Goal: Complete application form: Complete application form

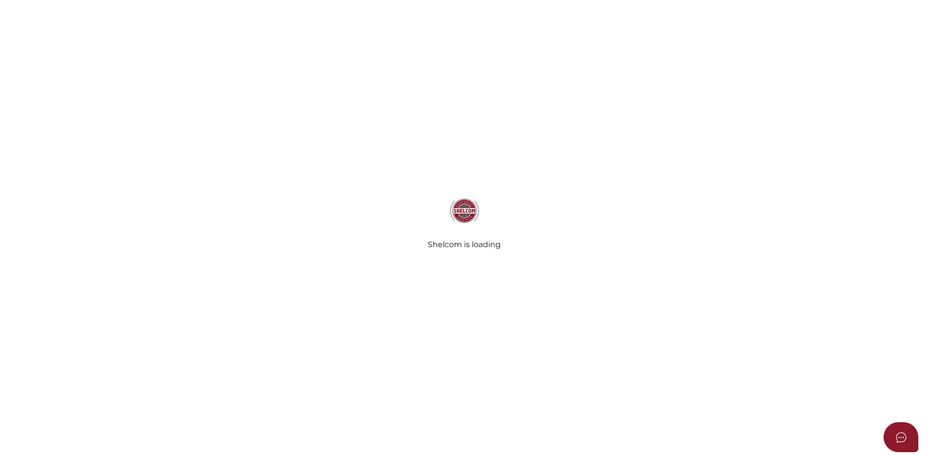
select select
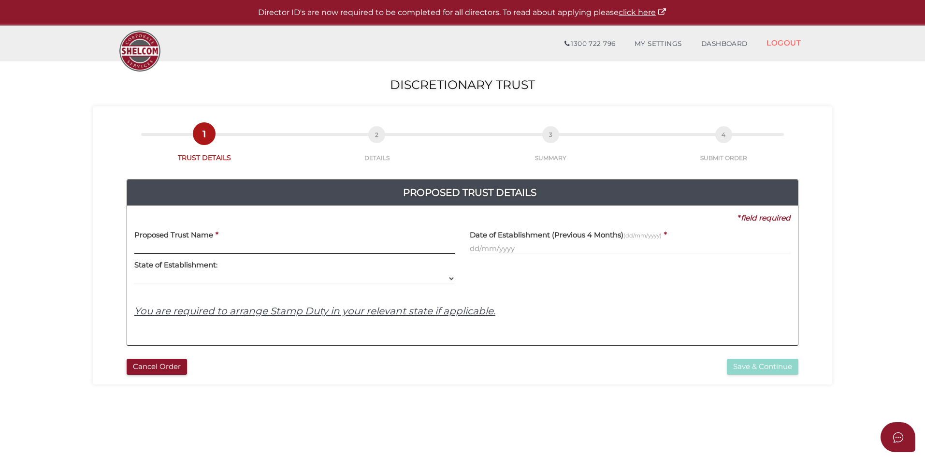
click at [175, 248] on input "text" at bounding box center [294, 248] width 321 height 11
paste input "F&K Davoli Business Trust"
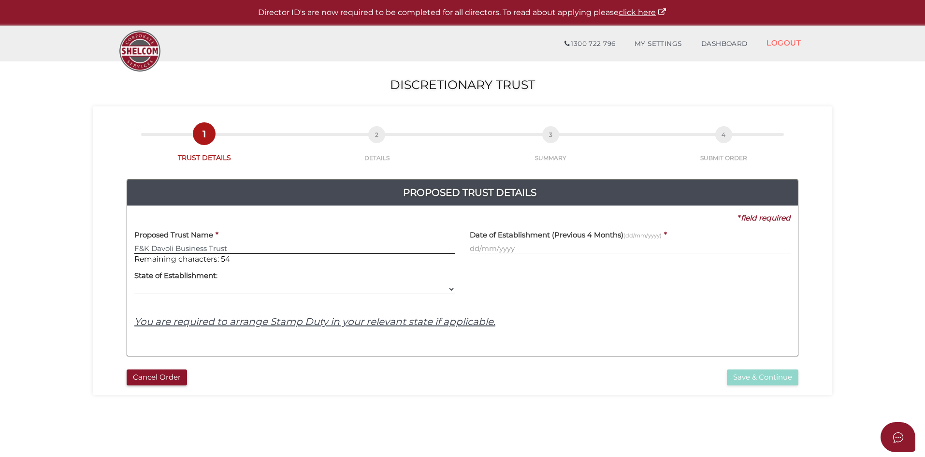
click at [140, 249] on input "F&K Davoli Business Trust" at bounding box center [294, 248] width 321 height 11
click at [145, 249] on input "F &K Davoli Business Trust" at bounding box center [294, 248] width 321 height 11
type input "F & K Davoli Business Trust"
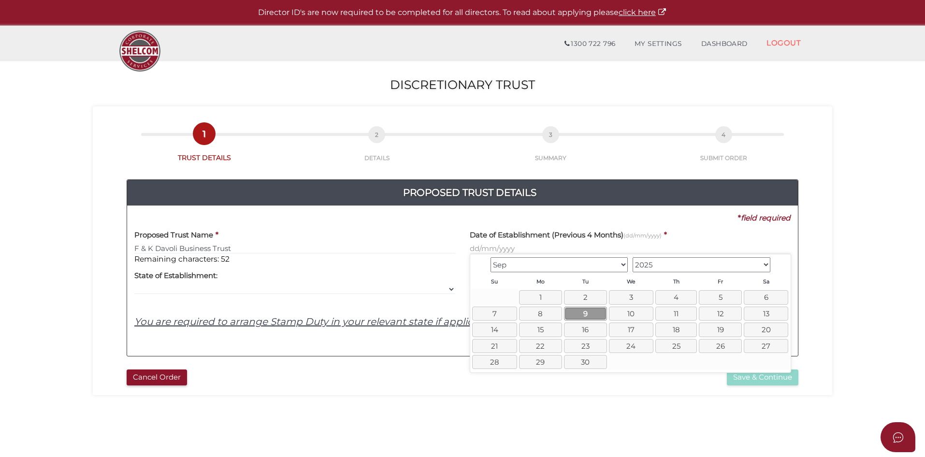
click at [581, 312] on link "9" at bounding box center [585, 313] width 43 height 14
type input "09/09/2025"
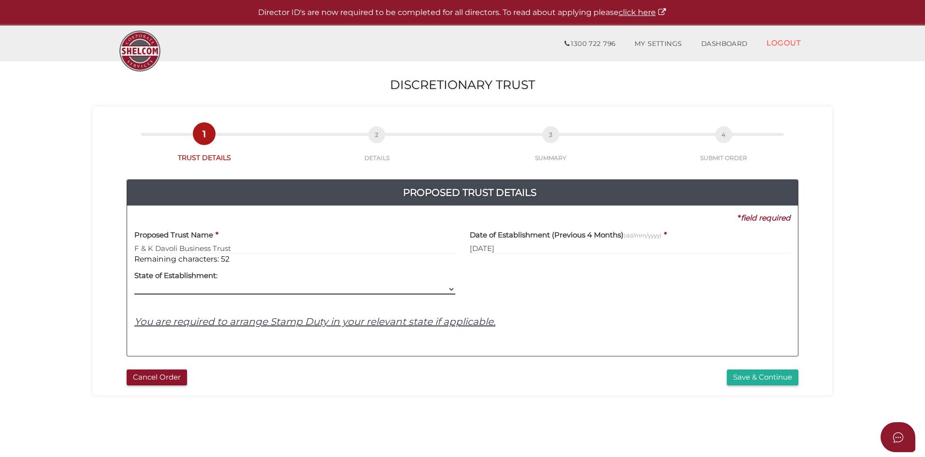
click at [203, 290] on select "VIC ACT NSW NT QLD TAS WA SA" at bounding box center [294, 289] width 321 height 11
select select "VIC"
click at [134, 284] on select "VIC ACT NSW NT QLD TAS WA SA" at bounding box center [294, 289] width 321 height 11
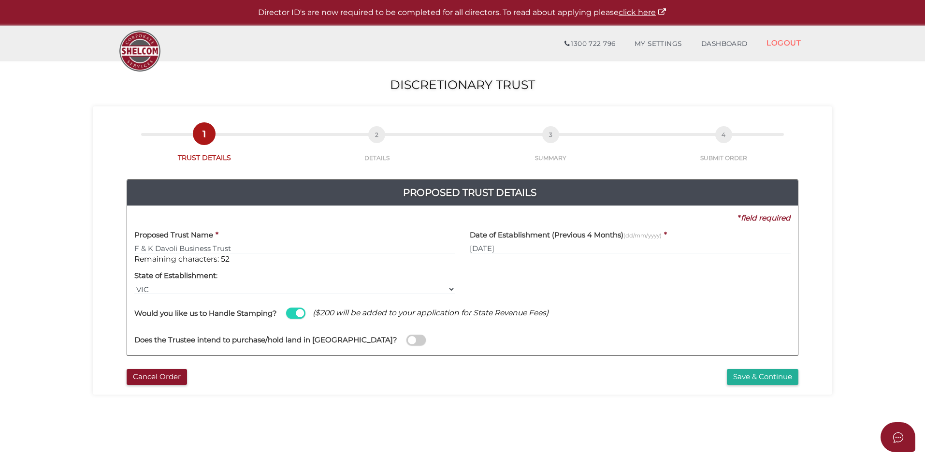
click at [356, 343] on div "Does the Trustee intend to purchase/hold land in Australia?" at bounding box center [462, 334] width 656 height 27
click at [406, 341] on span at bounding box center [415, 339] width 19 height 11
click at [0, 0] on input "checkbox" at bounding box center [0, 0] width 0 height 0
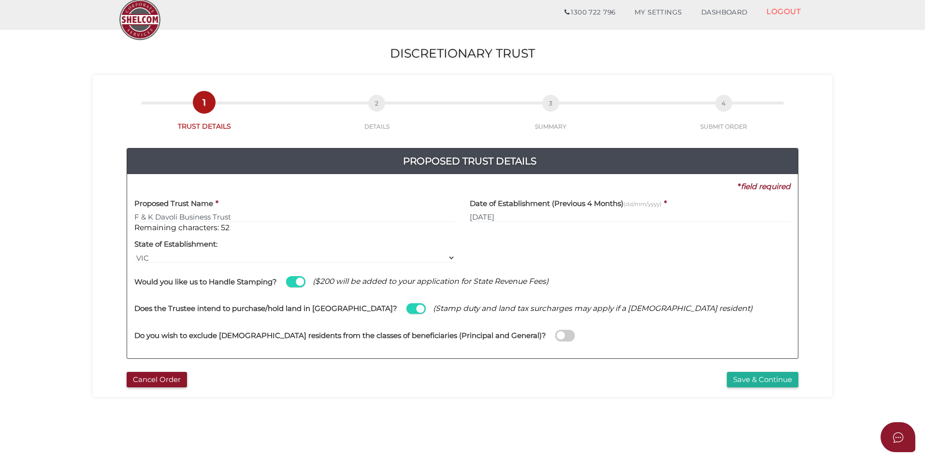
scroll to position [48, 0]
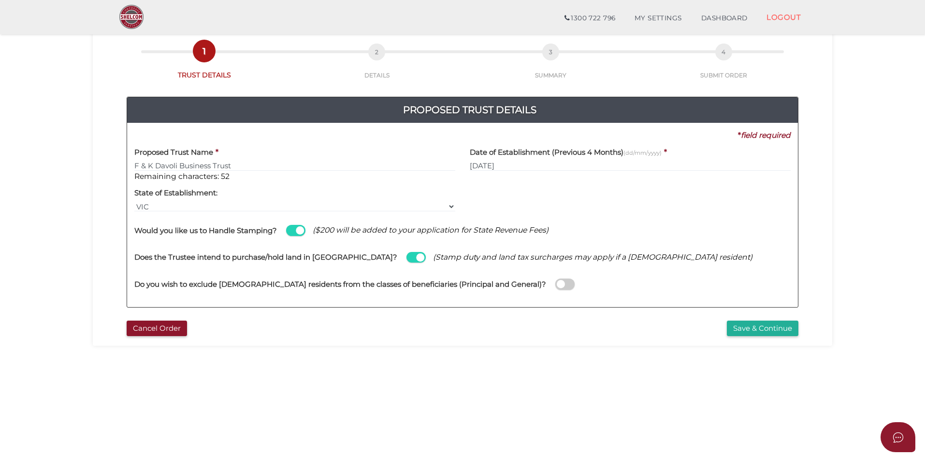
click at [555, 285] on span at bounding box center [564, 283] width 19 height 11
click at [0, 0] on input "checkbox" at bounding box center [0, 0] width 0 height 0
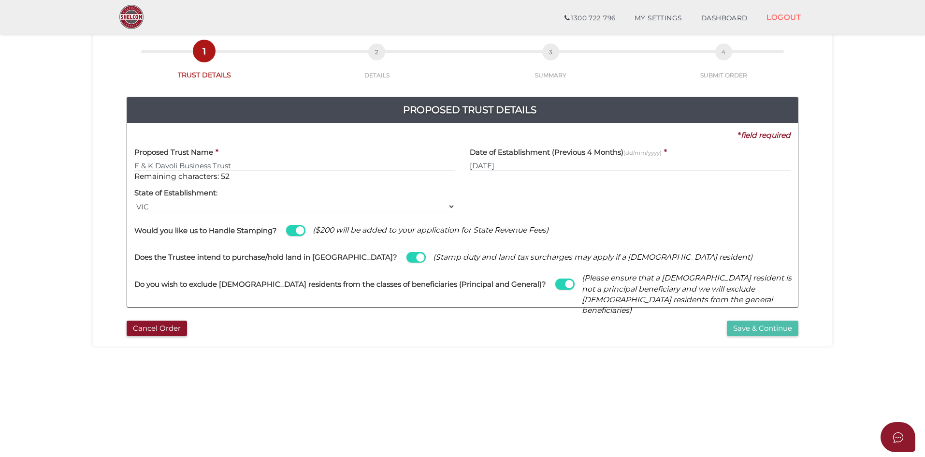
click at [762, 327] on button "Save & Continue" at bounding box center [763, 328] width 72 height 16
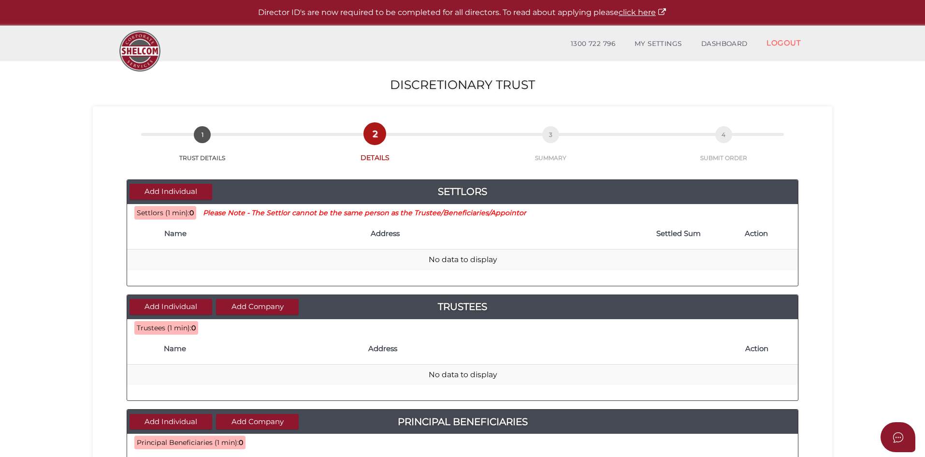
click at [176, 241] on th "Name" at bounding box center [262, 233] width 206 height 31
click at [190, 246] on th "Name" at bounding box center [262, 233] width 206 height 31
click at [184, 196] on button "Add Individual" at bounding box center [171, 192] width 83 height 16
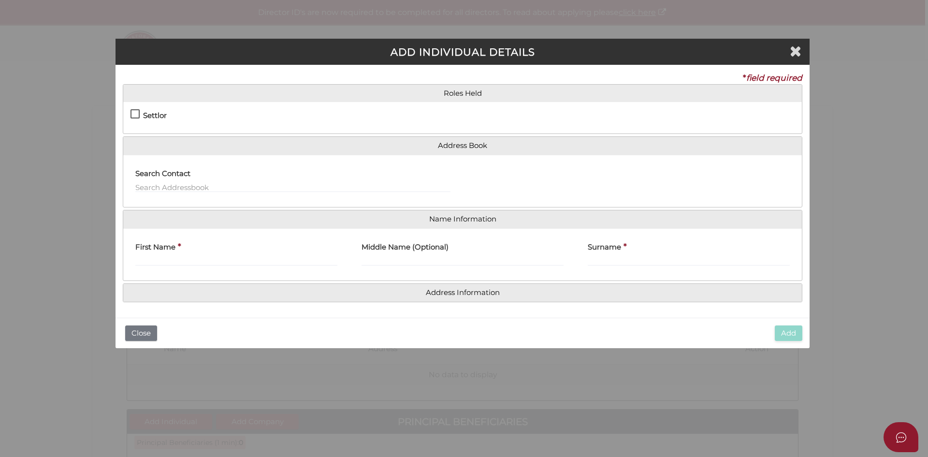
click at [137, 113] on label "Settlor" at bounding box center [148, 118] width 36 height 12
checkbox input "true"
type input "10"
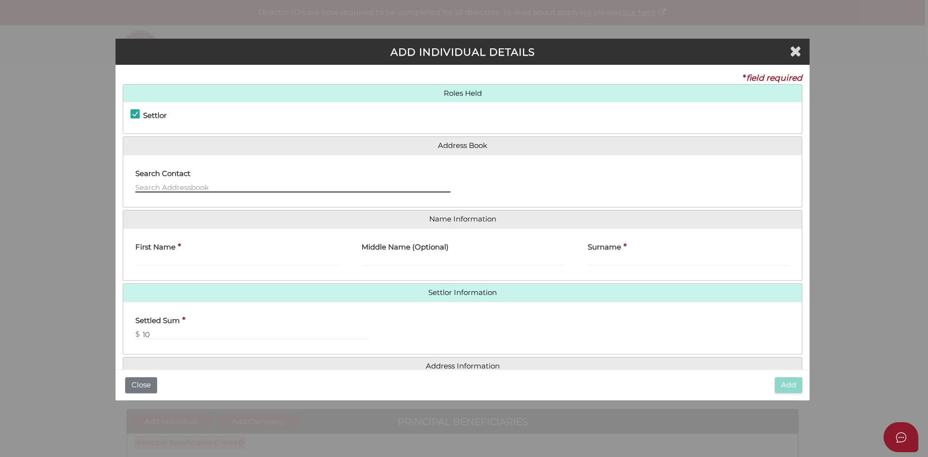
click at [160, 189] on input "text" at bounding box center [292, 187] width 315 height 11
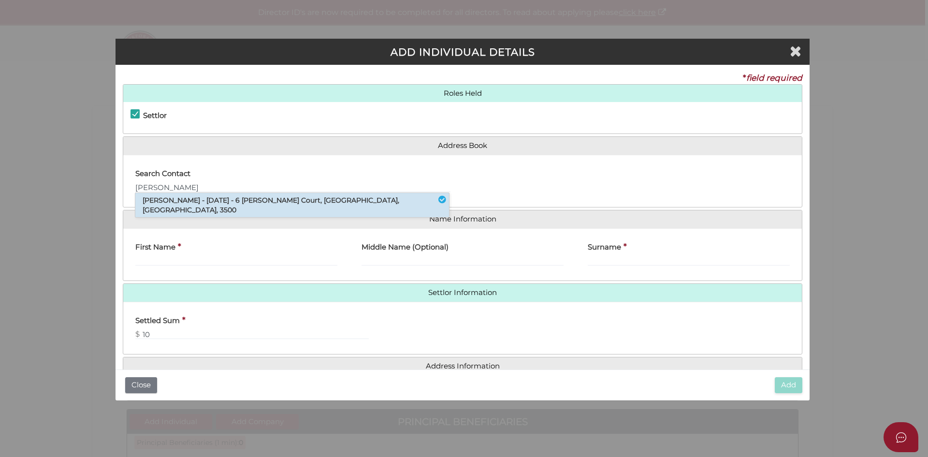
click at [209, 202] on li "Sonia Marie Floyd - 12/04/1974 - 6 Annunziata Court, Mildura, VIC, 3500" at bounding box center [292, 205] width 314 height 24
type input "[PERSON_NAME]"
type input "Marie"
type input "Floyd"
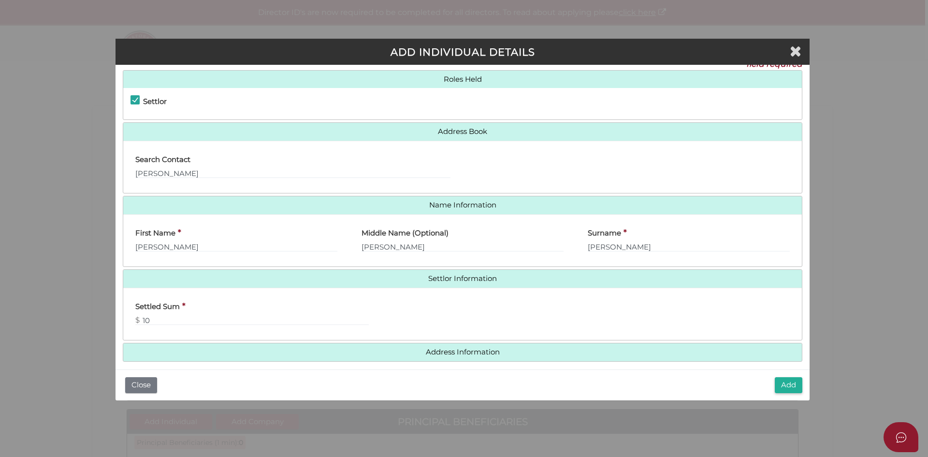
scroll to position [22, 0]
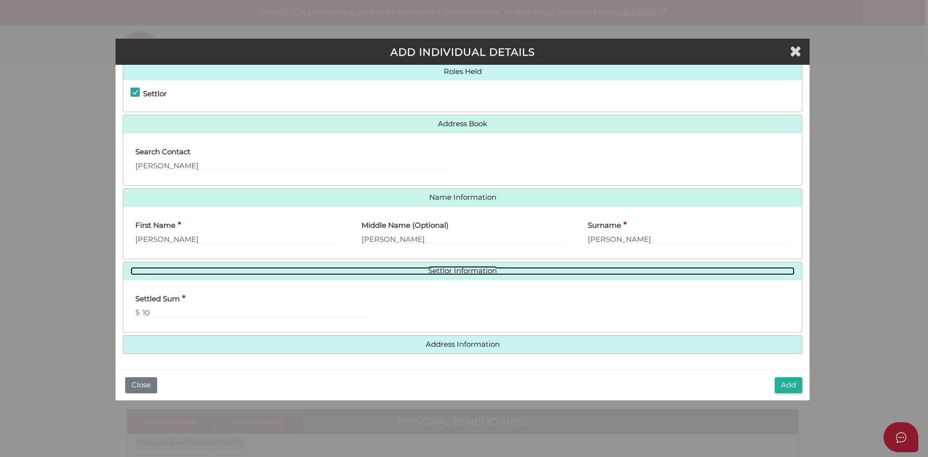
click at [456, 269] on link "Settlor Information" at bounding box center [462, 271] width 664 height 8
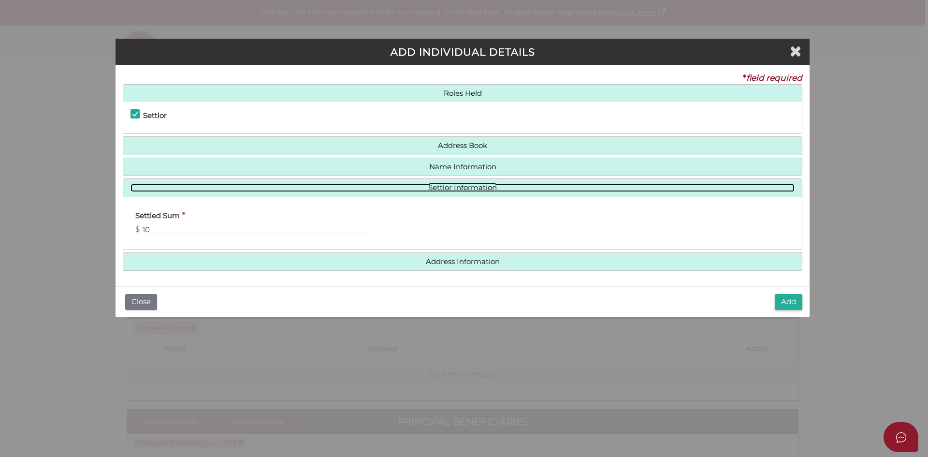
scroll to position [0, 0]
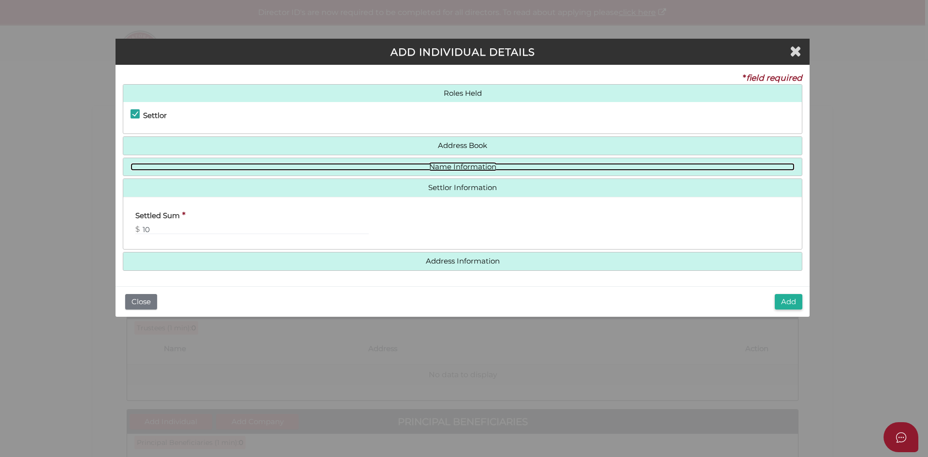
click at [463, 165] on link "Name Information" at bounding box center [462, 167] width 664 height 8
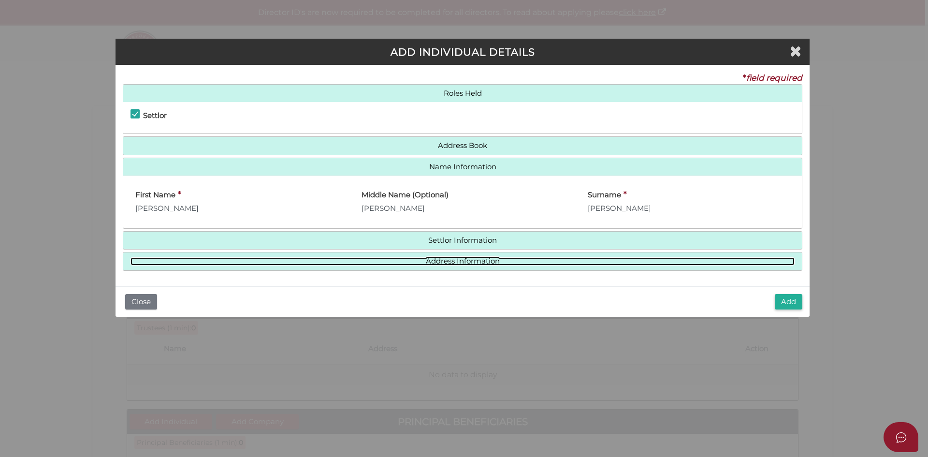
click at [451, 260] on link "Address Information" at bounding box center [462, 261] width 664 height 8
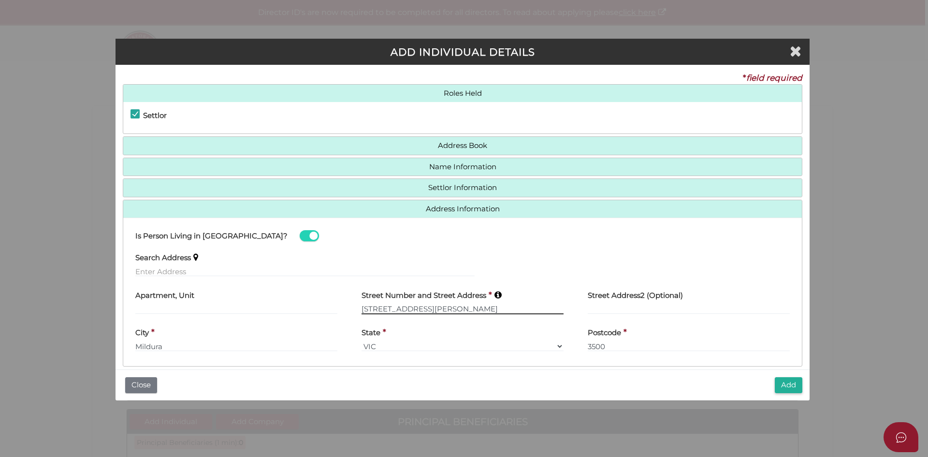
drag, startPoint x: 455, startPoint y: 311, endPoint x: 275, endPoint y: 293, distance: 180.2
click at [276, 293] on div "Apartment, Unit Street Number and Street Address * 6 Annunziata Court Street Ad…" at bounding box center [462, 303] width 679 height 38
type input "8 Brent Court"
click at [434, 312] on input "8 Brent Court" at bounding box center [463, 309] width 202 height 11
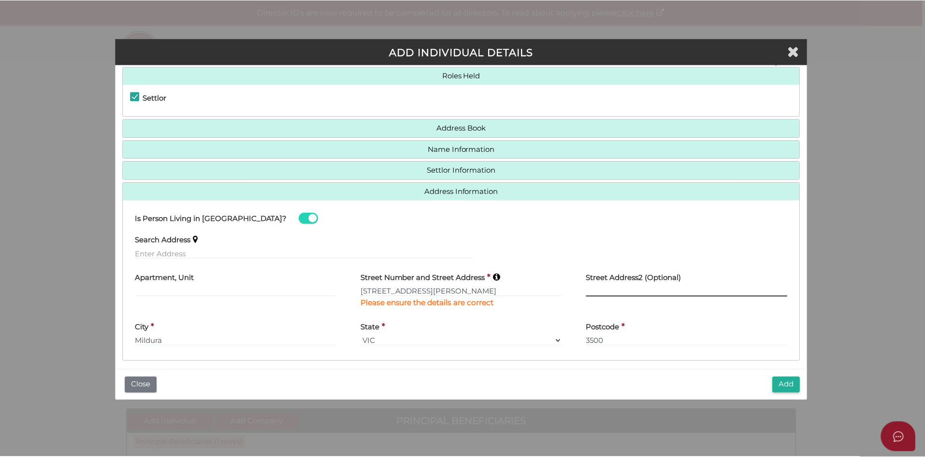
scroll to position [25, 0]
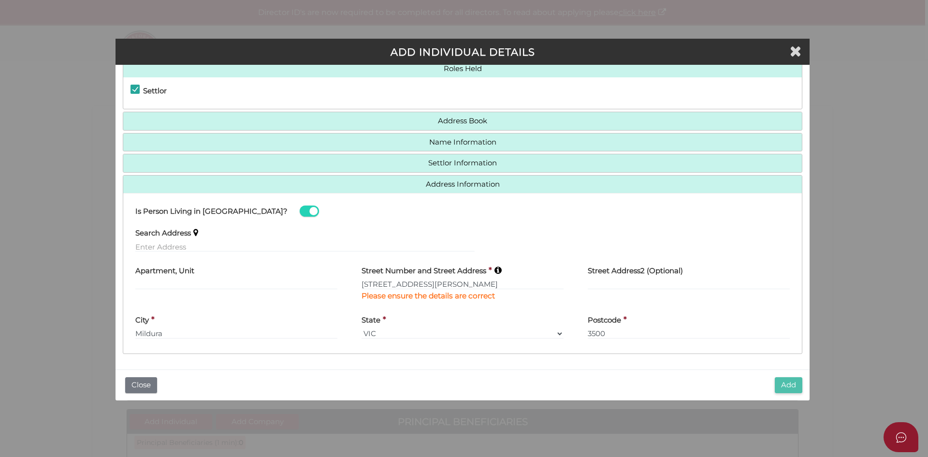
click at [789, 381] on button "Add" at bounding box center [789, 385] width 28 height 16
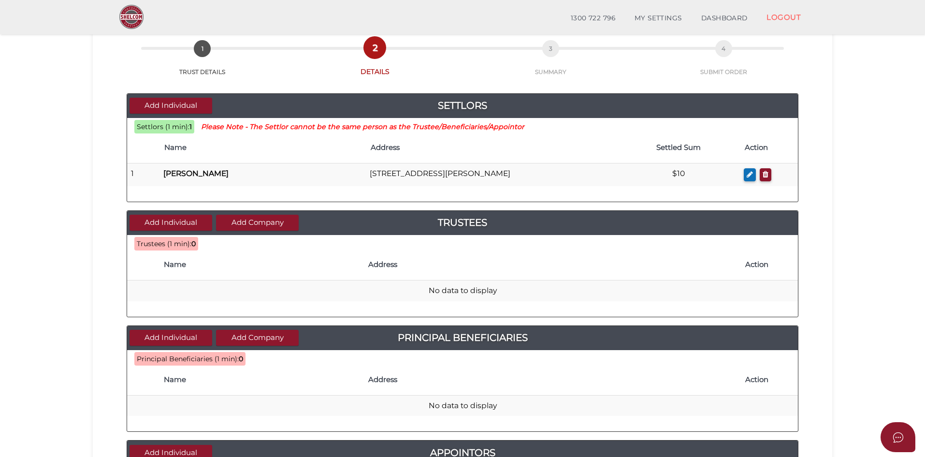
scroll to position [145, 0]
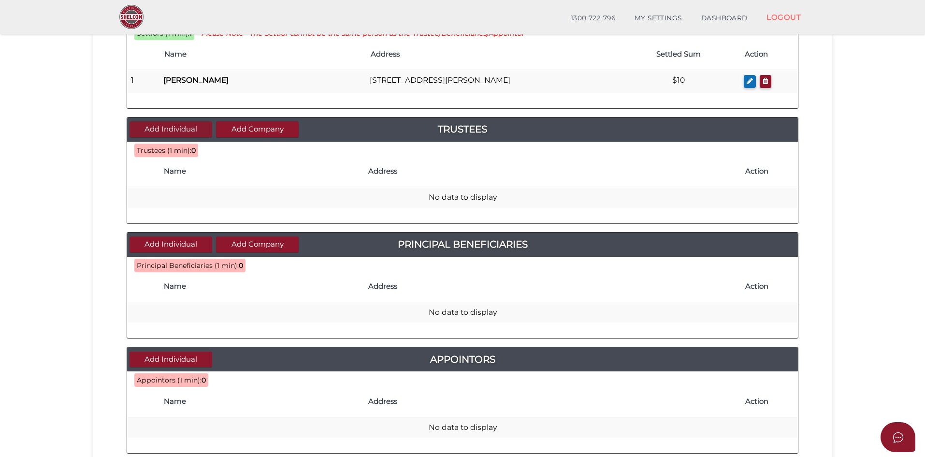
click at [180, 127] on button "Add Individual" at bounding box center [171, 129] width 83 height 16
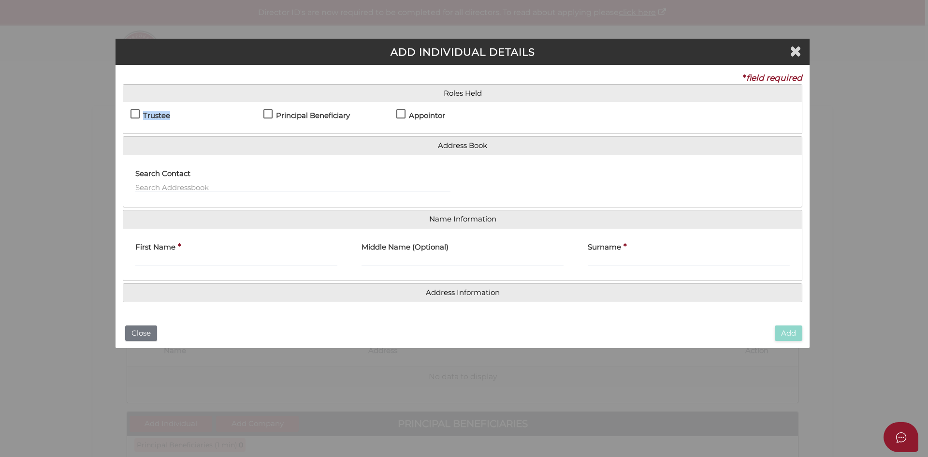
click at [134, 115] on label "Trustee" at bounding box center [150, 118] width 40 height 12
click at [266, 114] on label "Principal Beneficiary" at bounding box center [306, 118] width 87 height 12
checkbox input "true"
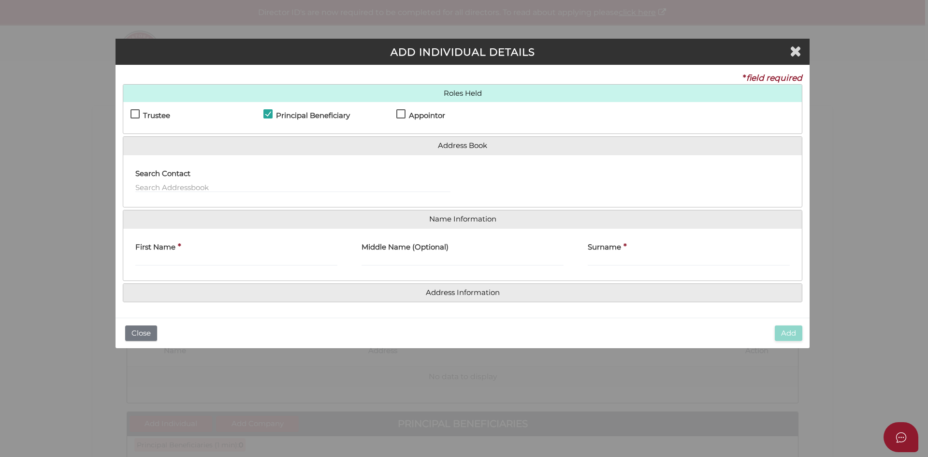
click at [398, 114] on label "Appointor" at bounding box center [420, 118] width 49 height 12
checkbox input "true"
drag, startPoint x: 137, startPoint y: 116, endPoint x: 145, endPoint y: 127, distance: 13.7
click at [137, 116] on label "Trustee" at bounding box center [150, 118] width 40 height 12
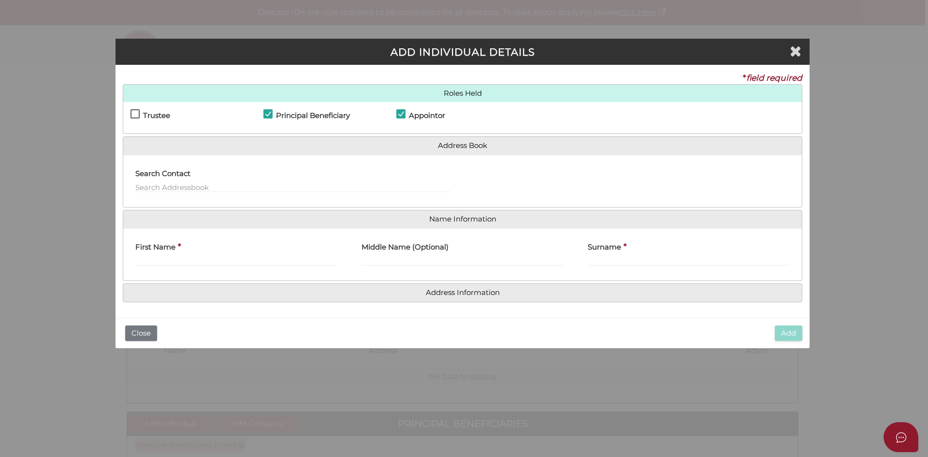
checkbox input "true"
click at [173, 183] on input "text" at bounding box center [292, 187] width 315 height 11
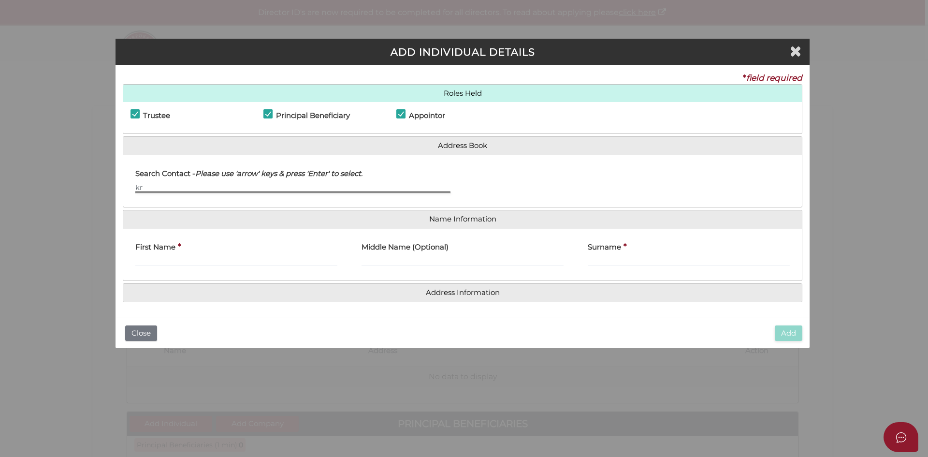
type input "k"
type input "d"
click at [177, 188] on input "text" at bounding box center [292, 187] width 315 height 11
click at [199, 184] on input "text" at bounding box center [292, 187] width 315 height 11
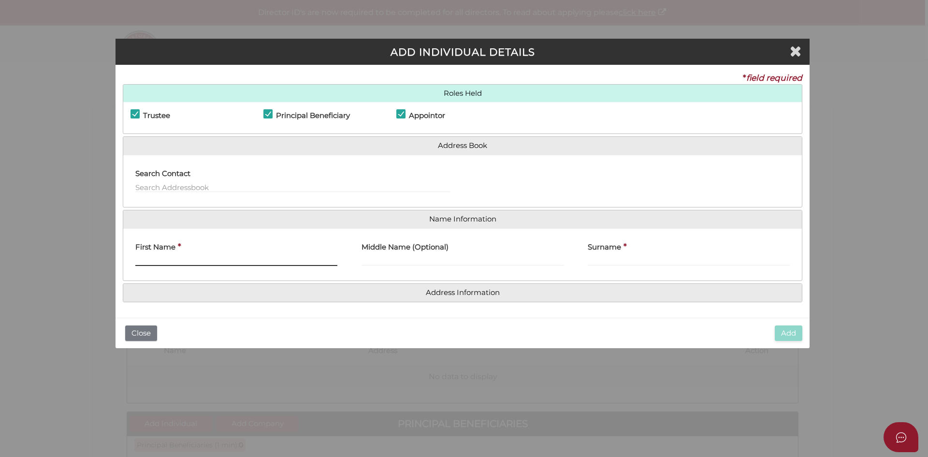
click at [150, 261] on input "First Name" at bounding box center [236, 260] width 202 height 11
type input "Kristina"
click at [412, 261] on input "Middle Name (Optional)" at bounding box center [463, 260] width 202 height 11
type input "Jo"
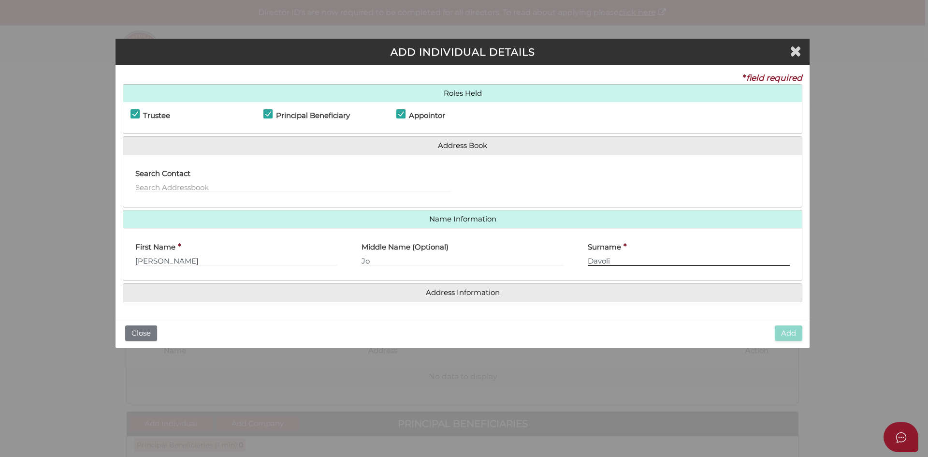
type input "Davoli"
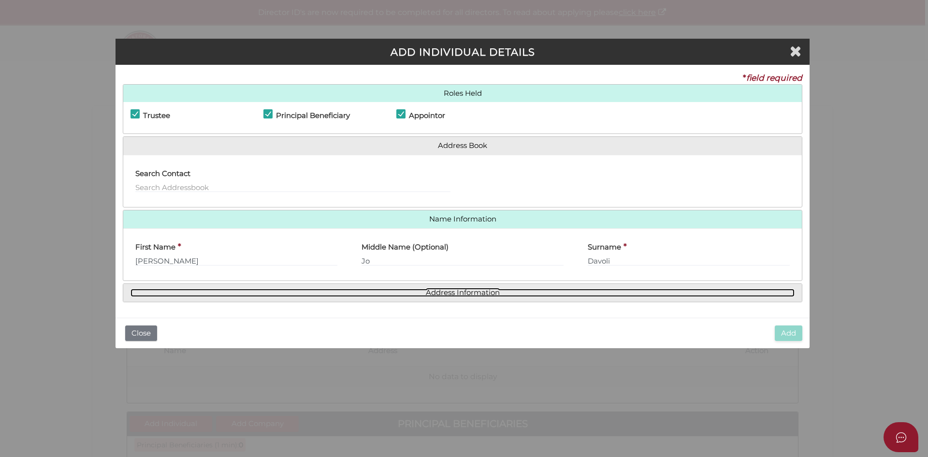
click at [475, 294] on link "Address Information" at bounding box center [462, 293] width 664 height 8
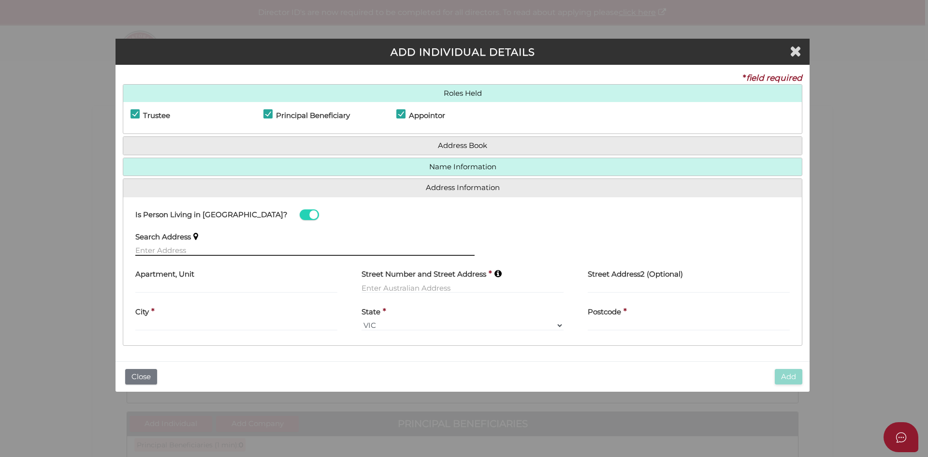
click at [187, 249] on input "text" at bounding box center [304, 250] width 339 height 11
paste input "Address [STREET_ADDRESS]"
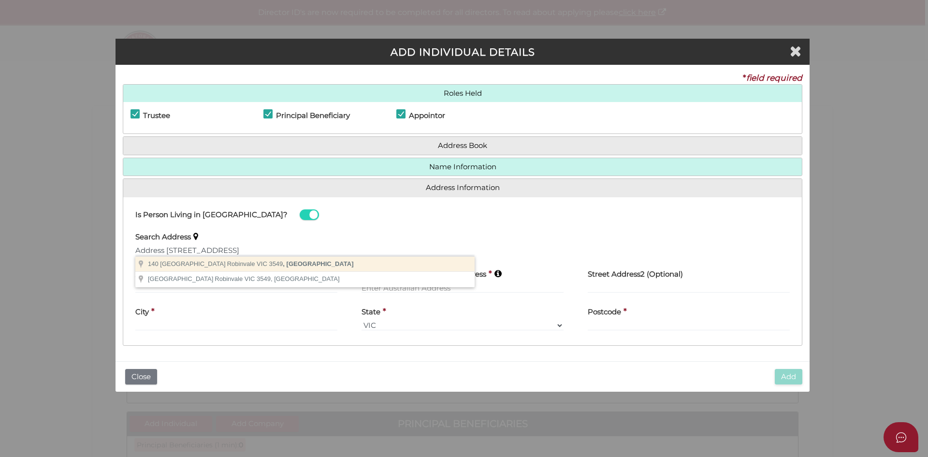
type input "[STREET_ADDRESS]"
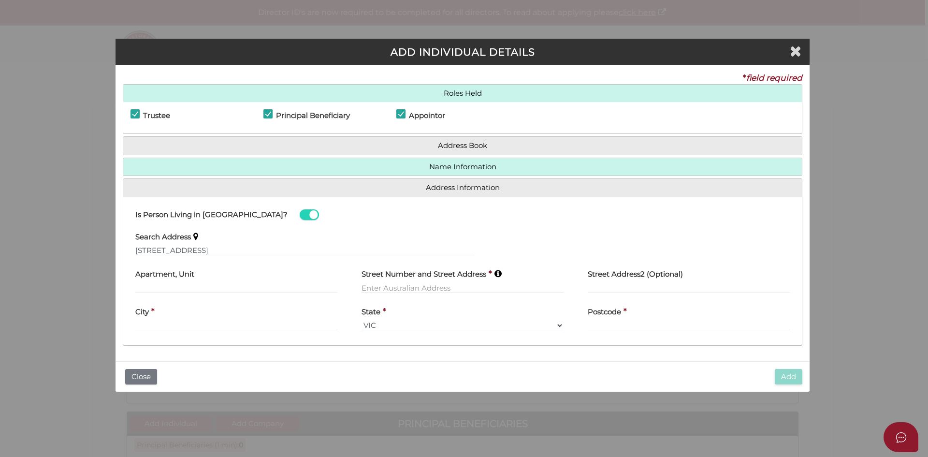
type input "[STREET_ADDRESS]"
type input "Robinvale"
select select "VIC"
type input "3549"
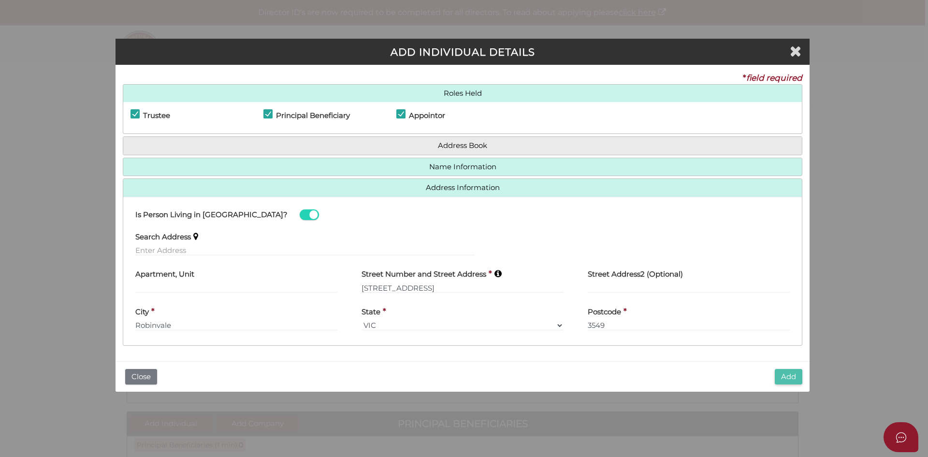
click at [784, 375] on button "Add" at bounding box center [789, 377] width 28 height 16
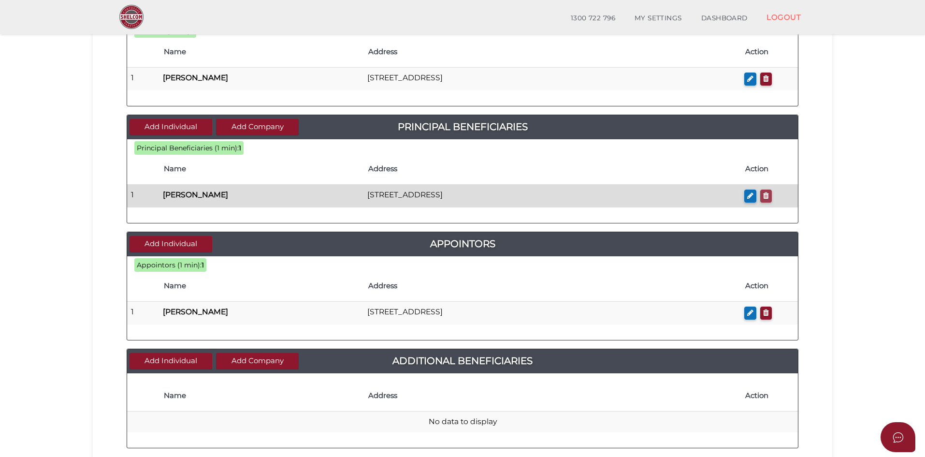
scroll to position [290, 0]
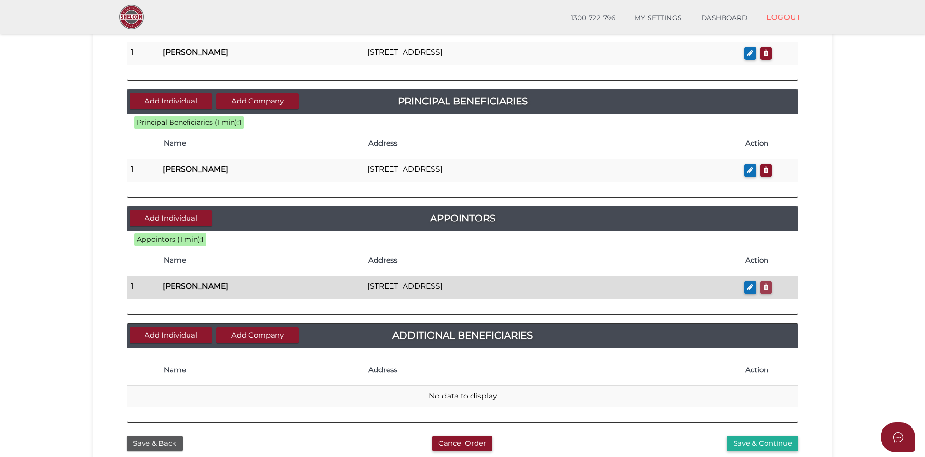
click at [764, 287] on icon "button" at bounding box center [766, 286] width 6 height 7
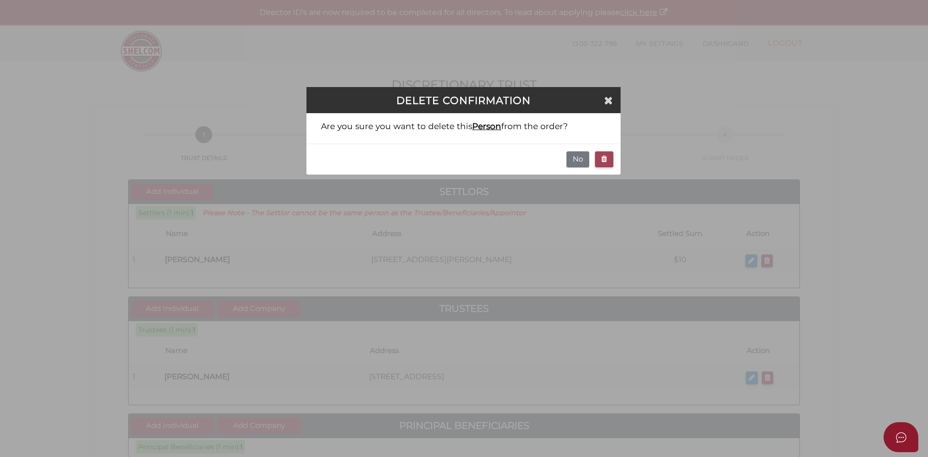
click at [604, 158] on icon "button" at bounding box center [604, 158] width 6 height 7
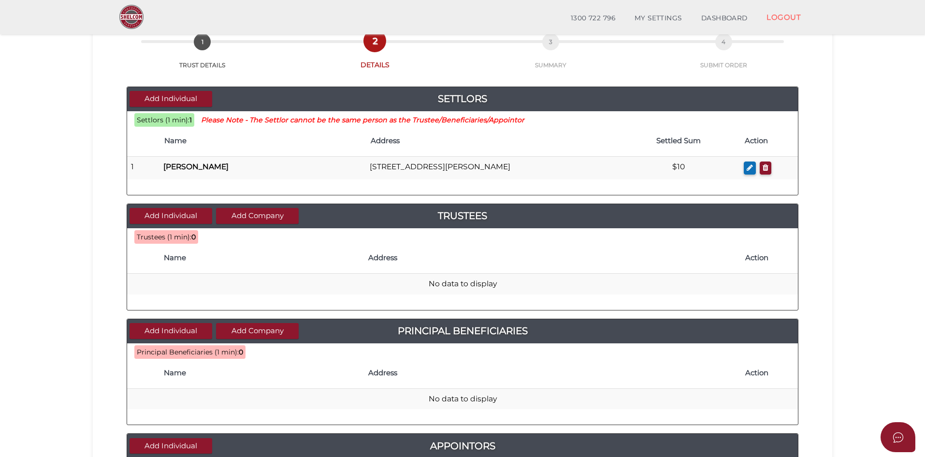
scroll to position [74, 0]
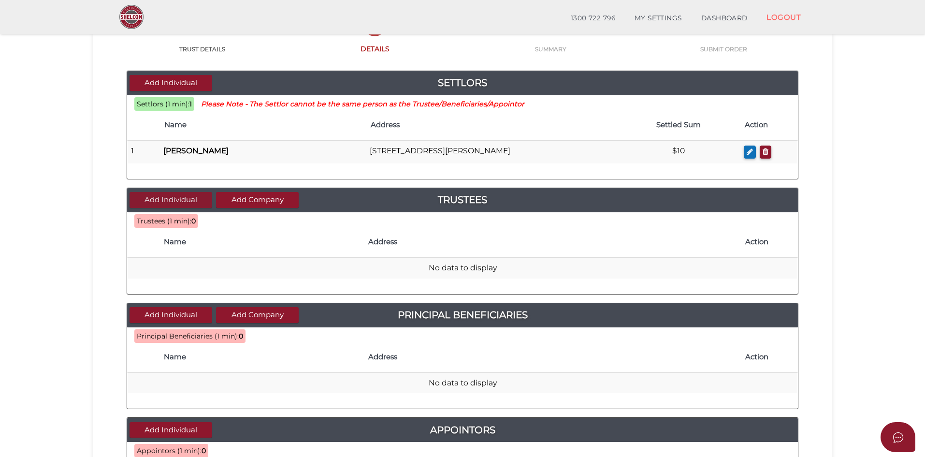
click at [171, 199] on button "Add Individual" at bounding box center [171, 200] width 83 height 16
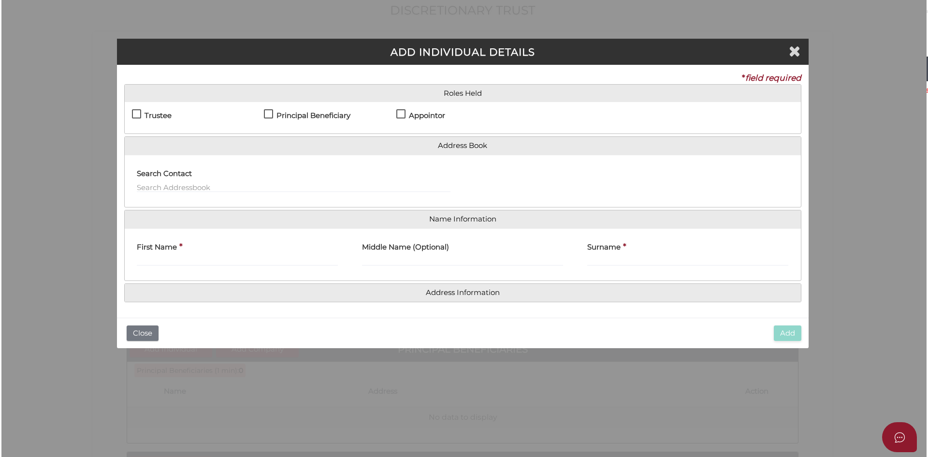
scroll to position [0, 0]
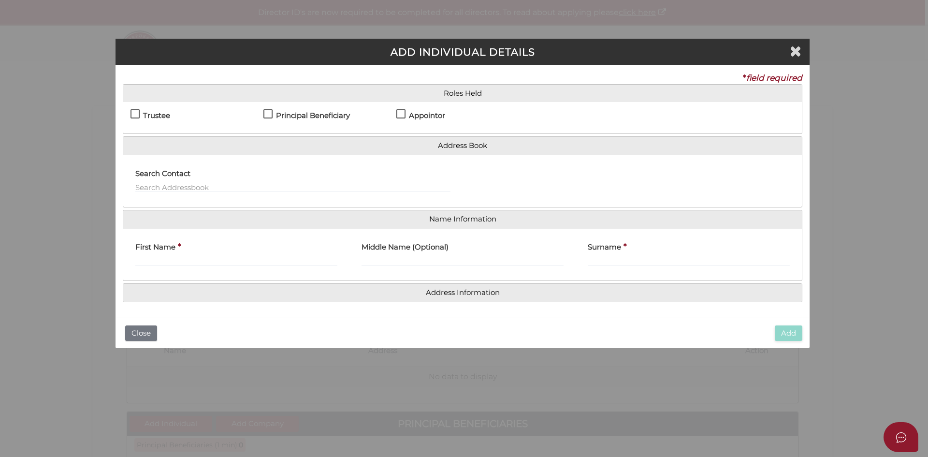
click at [133, 113] on label "Trustee" at bounding box center [150, 118] width 40 height 12
checkbox input "true"
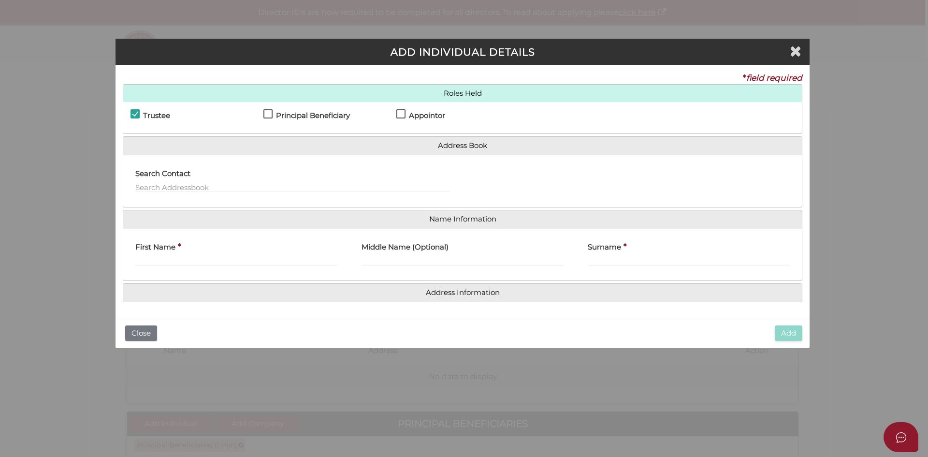
click at [273, 114] on label "Principal Beneficiary" at bounding box center [306, 118] width 87 height 12
checkbox input "true"
click at [401, 112] on label "Appointor" at bounding box center [420, 118] width 49 height 12
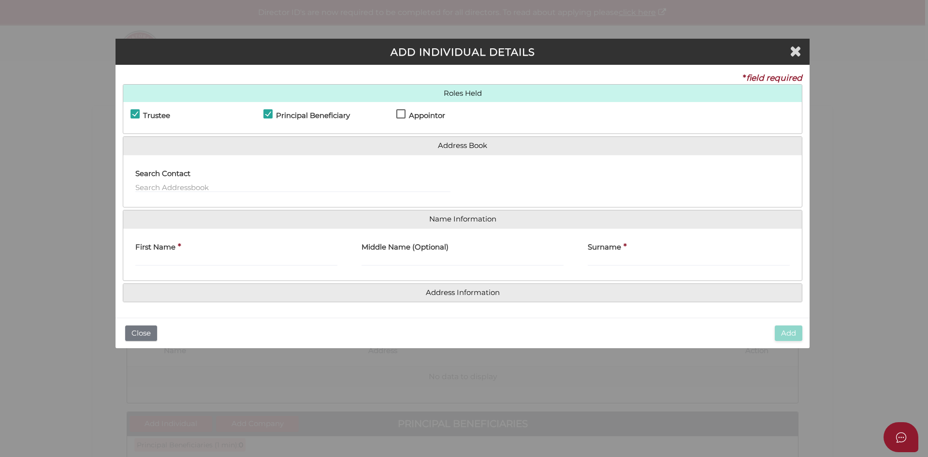
checkbox input "true"
click at [216, 184] on input "text" at bounding box center [292, 187] width 315 height 11
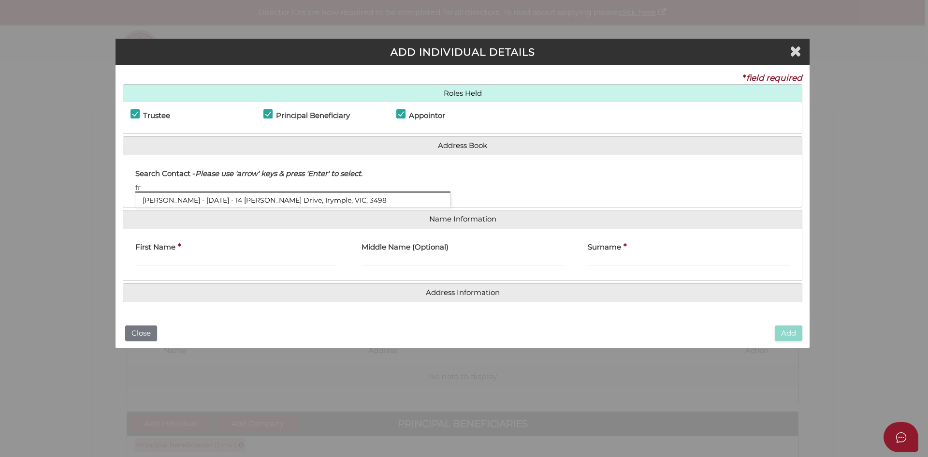
type input "f"
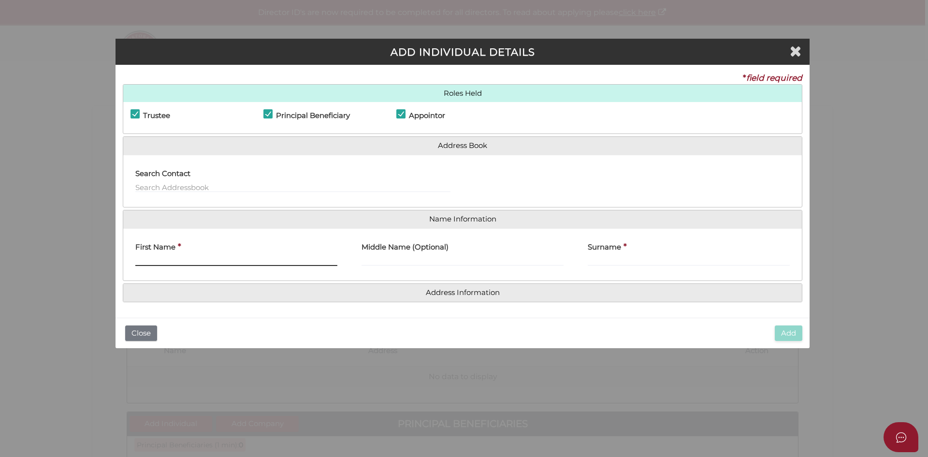
click at [174, 258] on input "First Name" at bounding box center [236, 260] width 202 height 11
type input "[PERSON_NAME]"
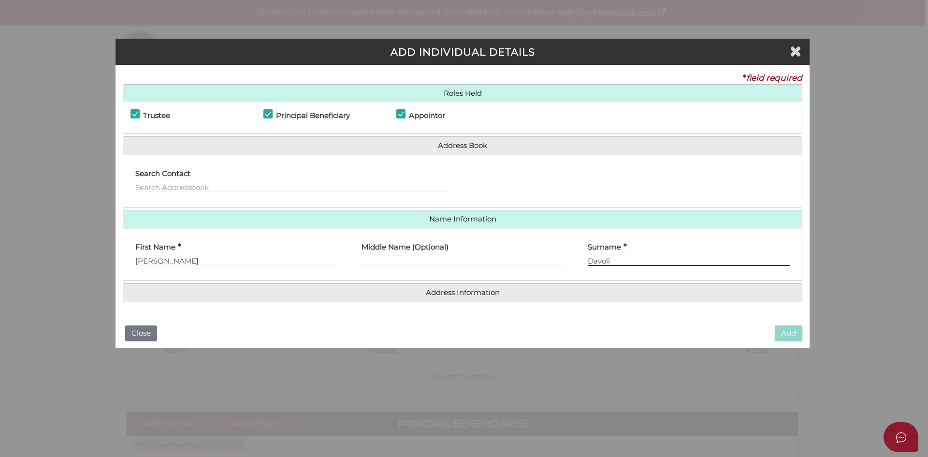
type input "Davoli"
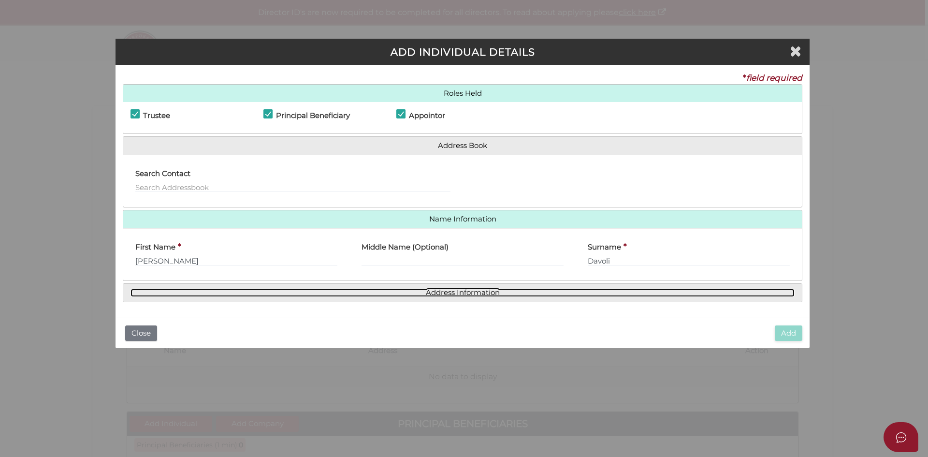
click at [479, 290] on link "Address Information" at bounding box center [462, 293] width 664 height 8
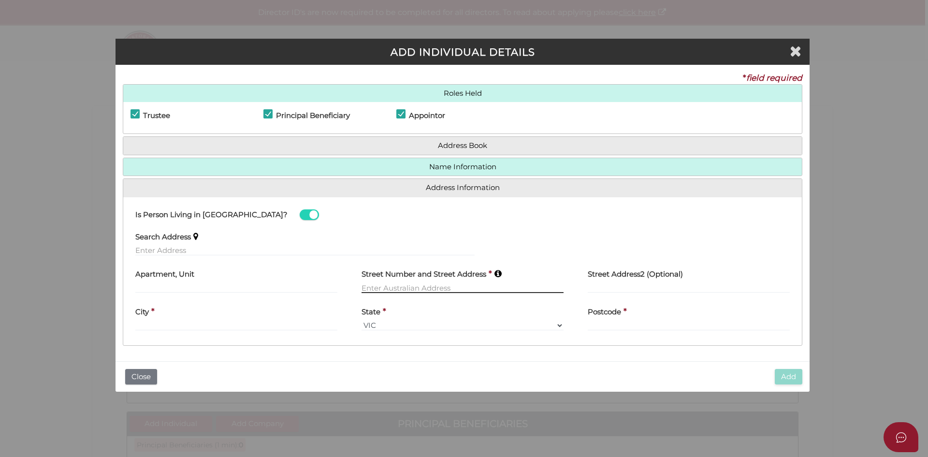
click at [380, 287] on input "text" at bounding box center [463, 287] width 202 height 11
paste input "Address [STREET_ADDRESS]"
type input "Address [STREET_ADDRESS]"
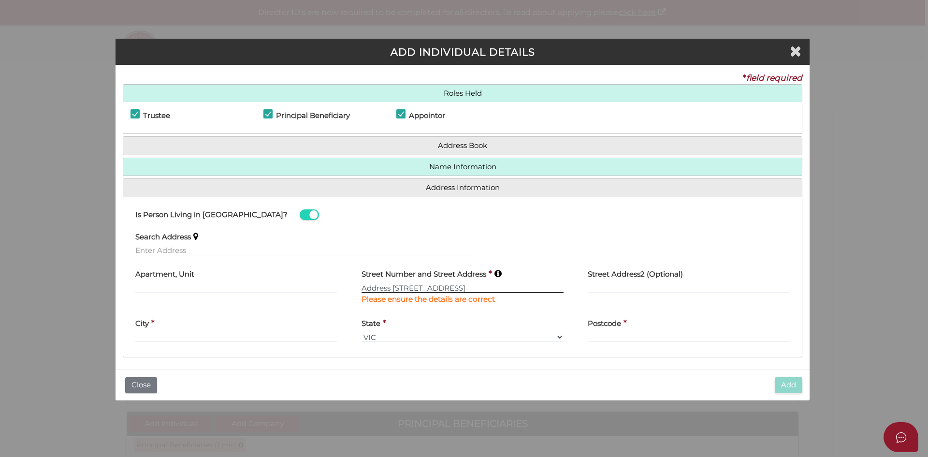
click at [415, 289] on input "Address [STREET_ADDRESS]" at bounding box center [463, 287] width 202 height 11
click at [188, 249] on input "text" at bounding box center [304, 250] width 339 height 11
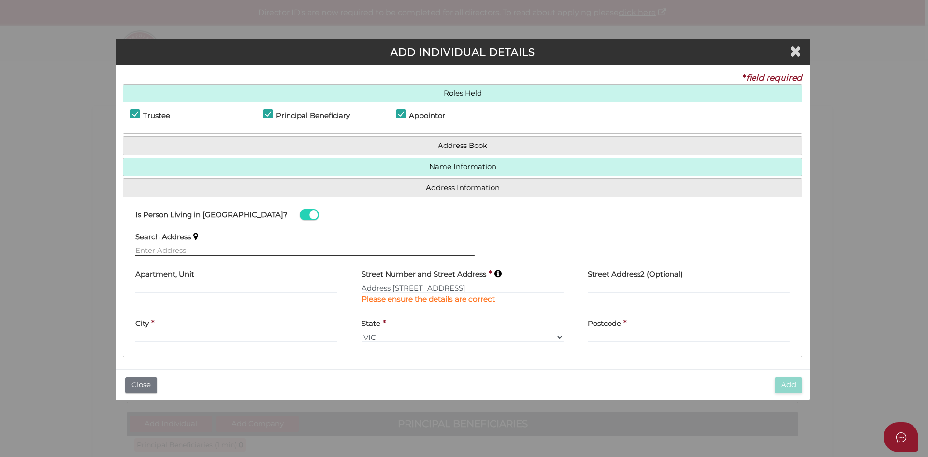
paste input "Address [STREET_ADDRESS]"
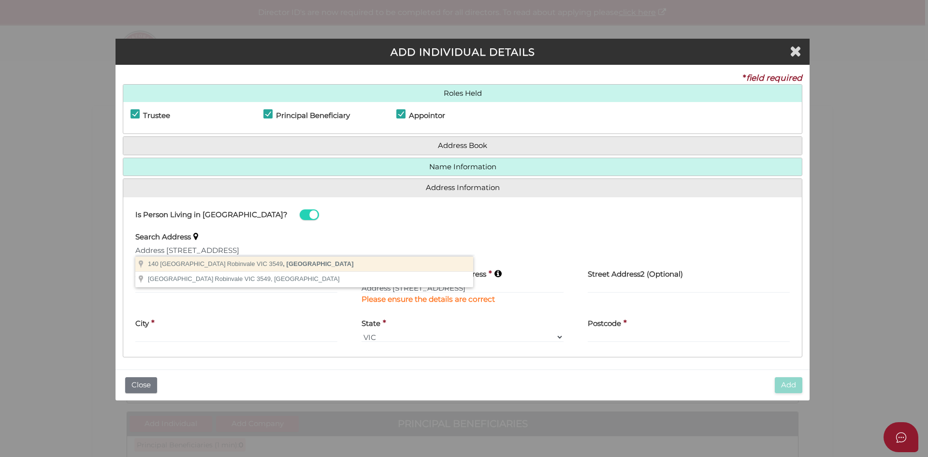
type input "[STREET_ADDRESS]"
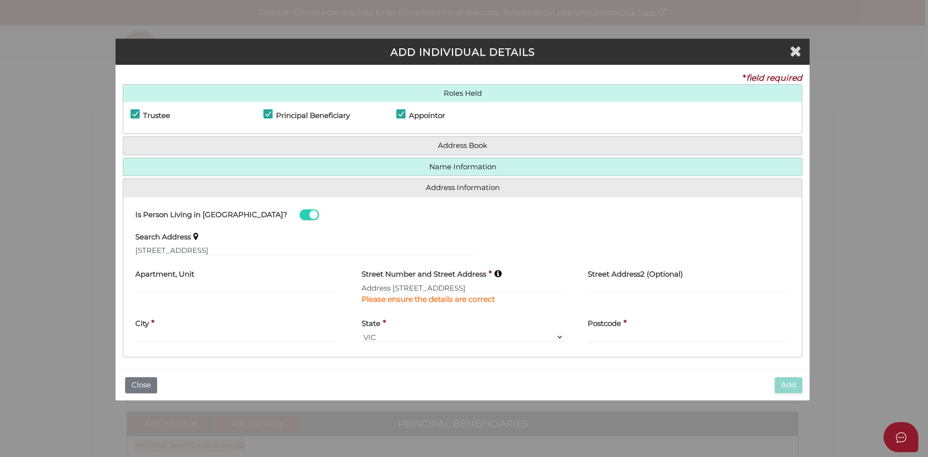
type input "[STREET_ADDRESS]"
type input "Robinvale"
select select "VIC"
type input "3549"
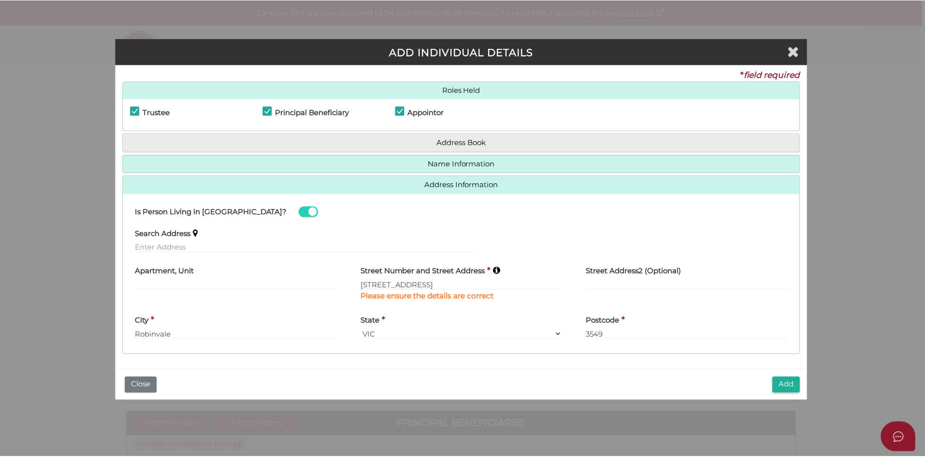
scroll to position [3, 0]
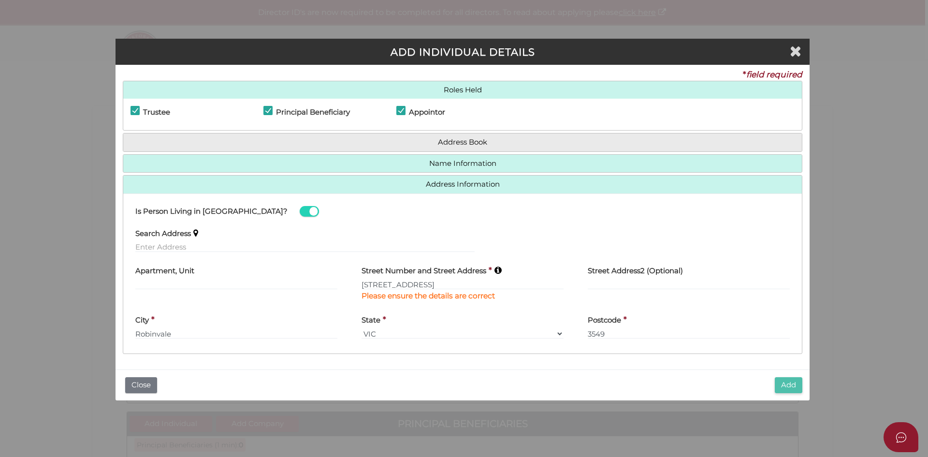
click at [785, 380] on button "Add" at bounding box center [789, 385] width 28 height 16
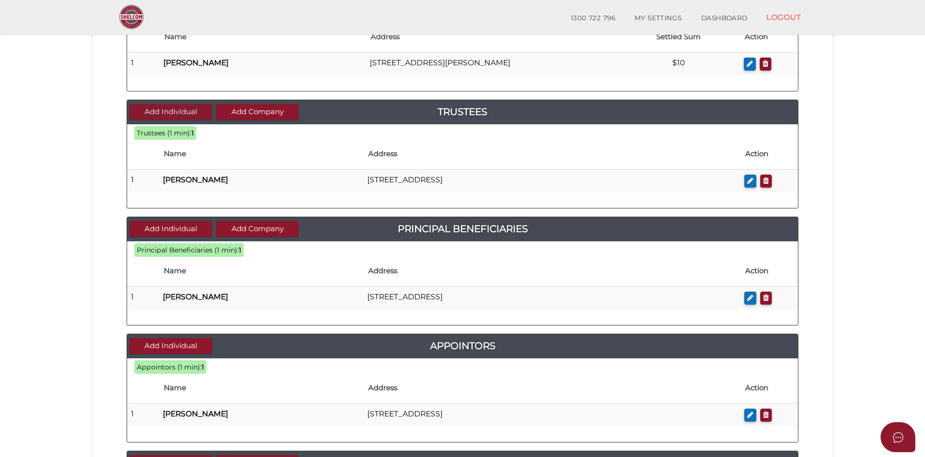
scroll to position [177, 0]
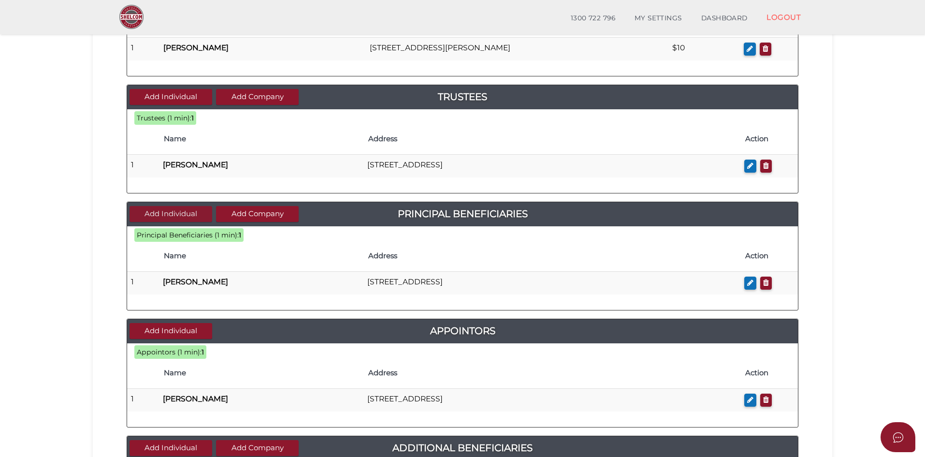
click at [175, 216] on button "Add Individual" at bounding box center [171, 214] width 83 height 16
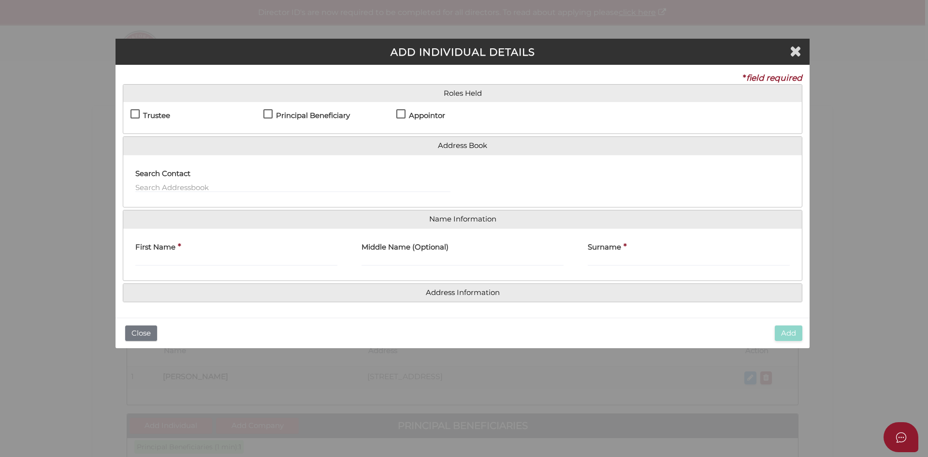
click at [269, 113] on label "Principal Beneficiary" at bounding box center [306, 118] width 87 height 12
checkbox input "true"
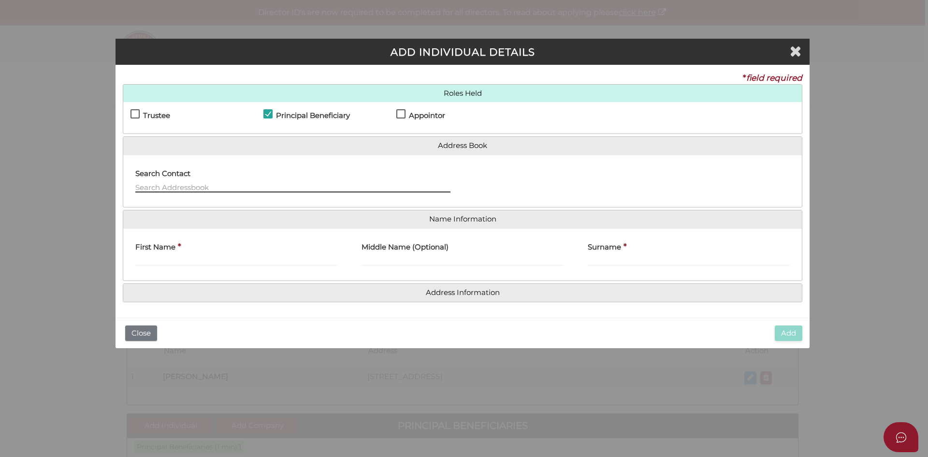
click at [203, 188] on input "text" at bounding box center [292, 187] width 315 height 11
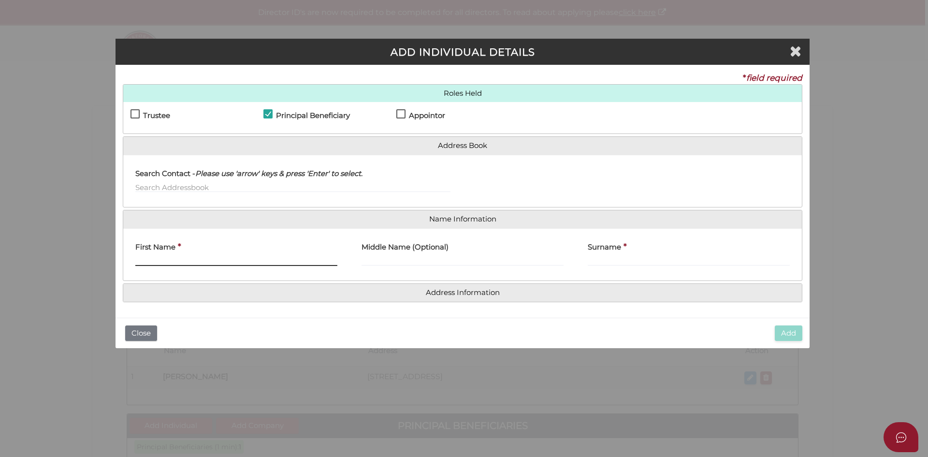
click at [166, 264] on input "First Name" at bounding box center [236, 260] width 202 height 11
type input "[PERSON_NAME]"
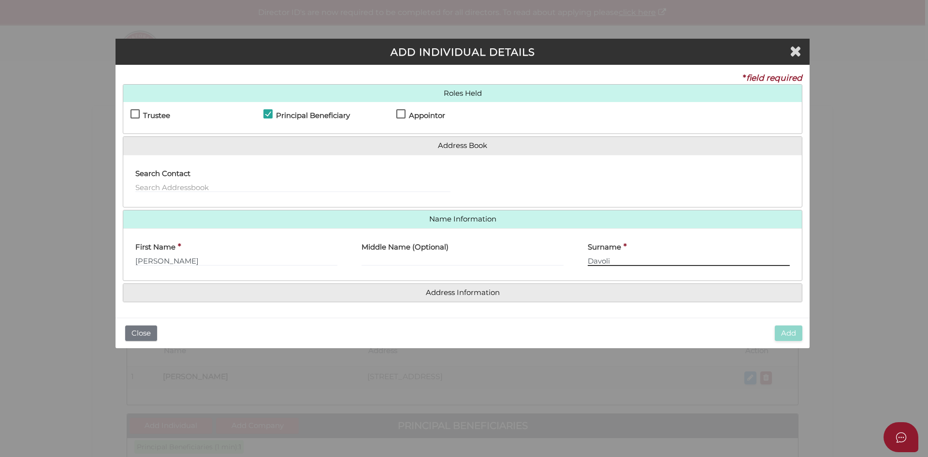
type input "Davoli"
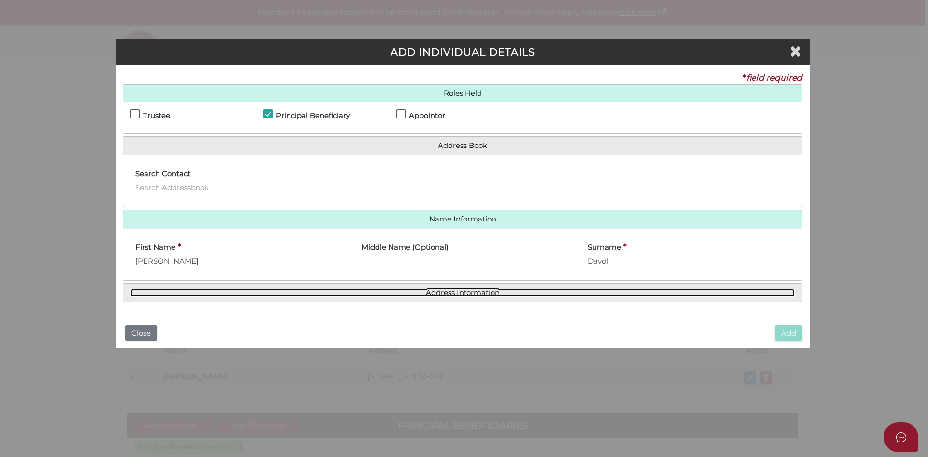
click at [435, 295] on link "Address Information" at bounding box center [462, 293] width 664 height 8
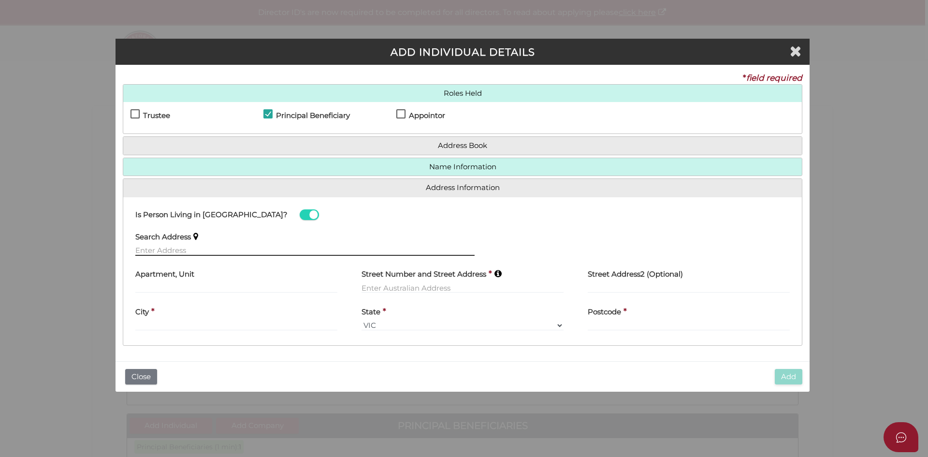
click at [166, 251] on input "text" at bounding box center [304, 250] width 339 height 11
paste input "Address [STREET_ADDRESS]"
type input "[STREET_ADDRESS]"
type input "Robinvale"
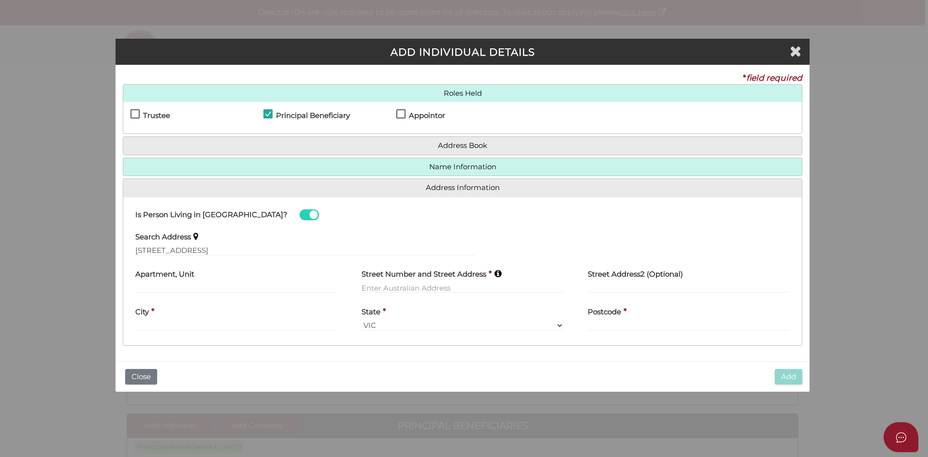
select select "VIC"
type input "3549"
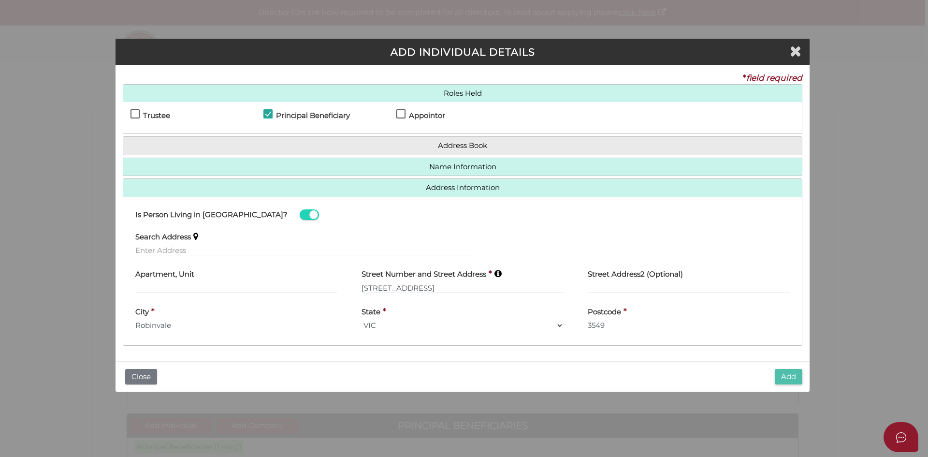
click at [786, 375] on button "Add" at bounding box center [789, 377] width 28 height 16
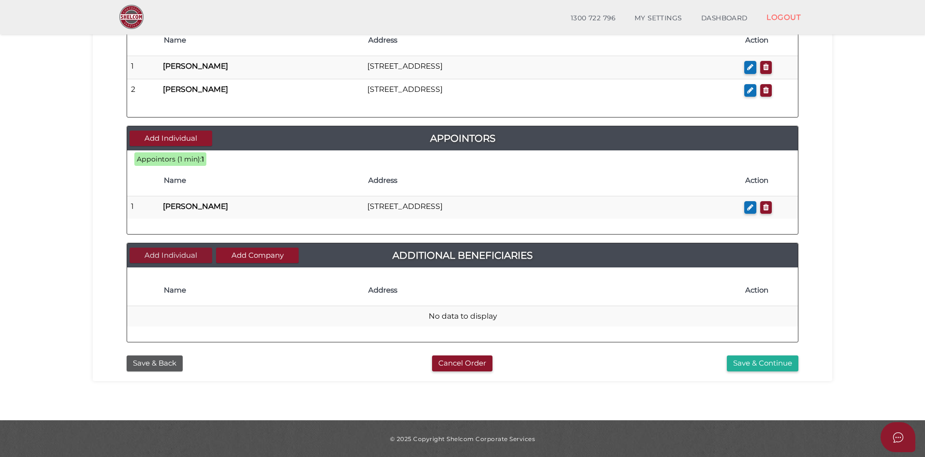
scroll to position [393, 0]
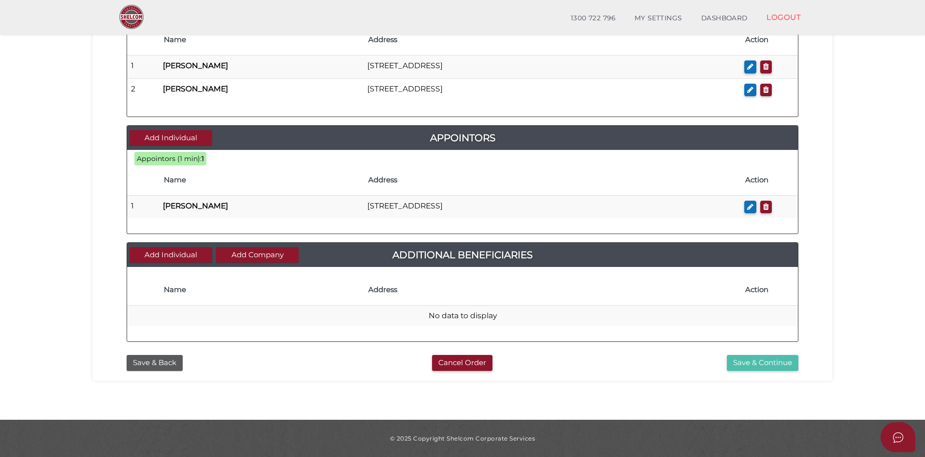
click at [768, 365] on button "Save & Continue" at bounding box center [763, 363] width 72 height 16
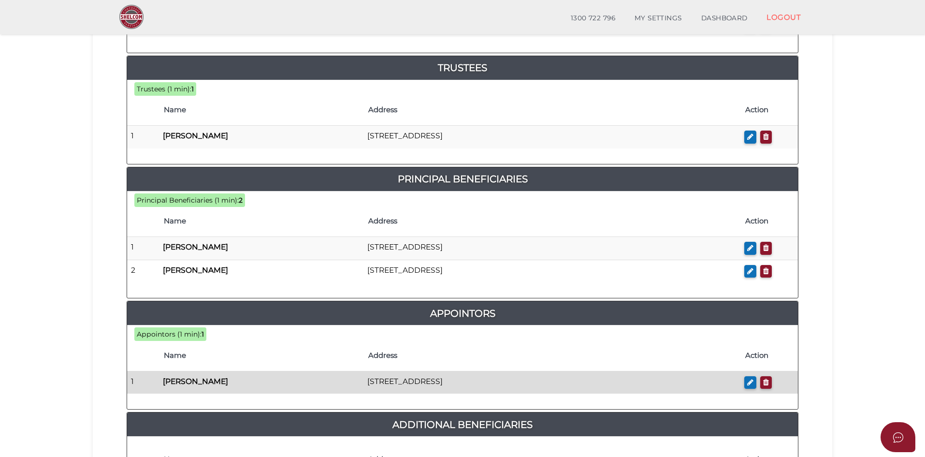
scroll to position [490, 0]
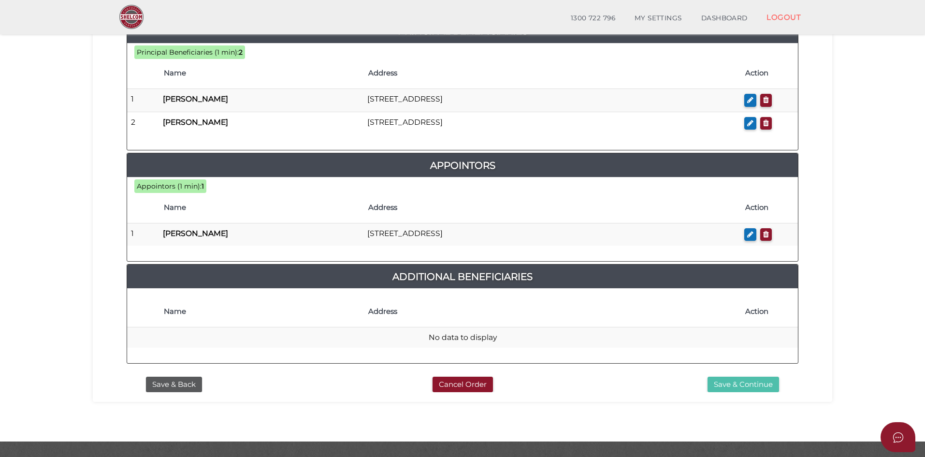
click at [750, 377] on button "Save & Continue" at bounding box center [744, 385] width 72 height 16
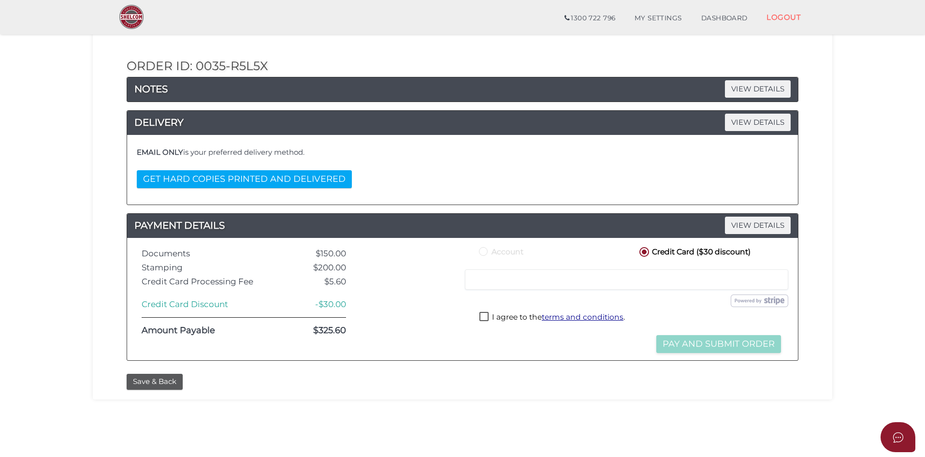
scroll to position [97, 0]
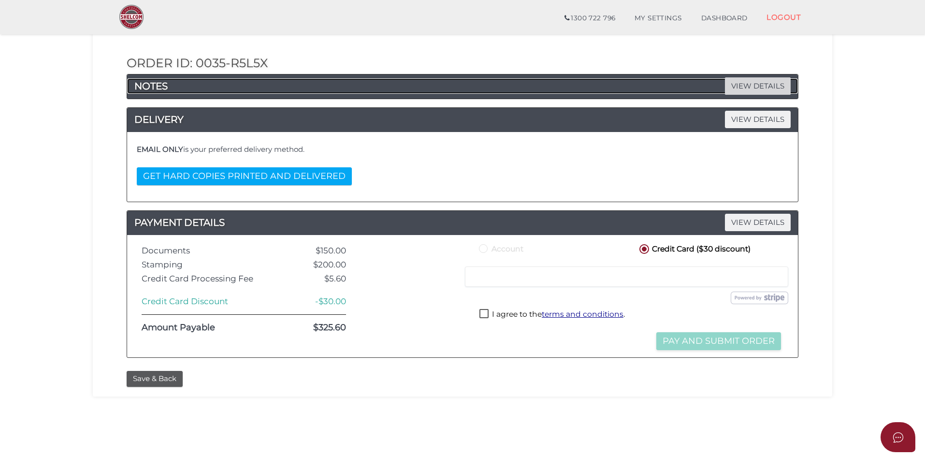
click at [734, 83] on span "VIEW DETAILS" at bounding box center [758, 85] width 66 height 17
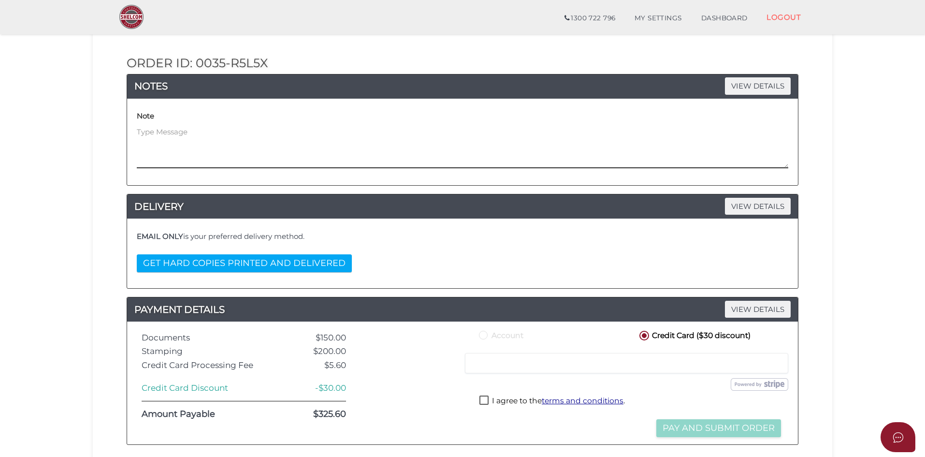
click at [192, 143] on textarea at bounding box center [463, 148] width 652 height 42
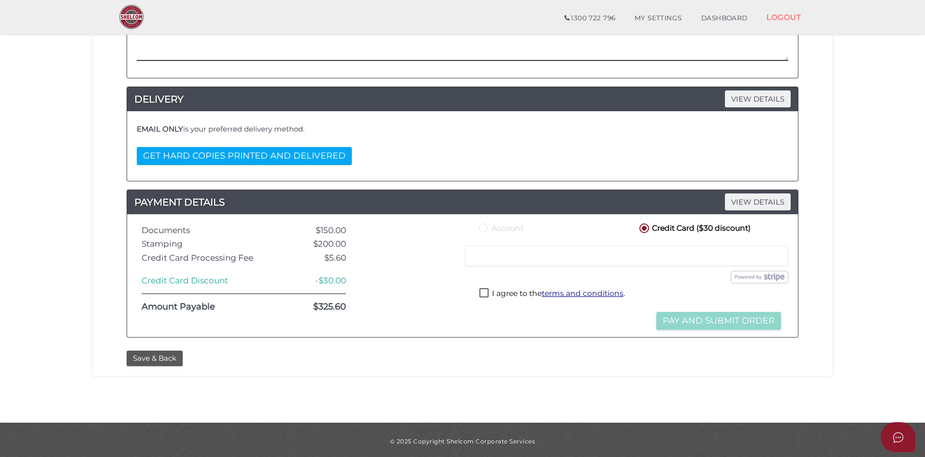
scroll to position [207, 0]
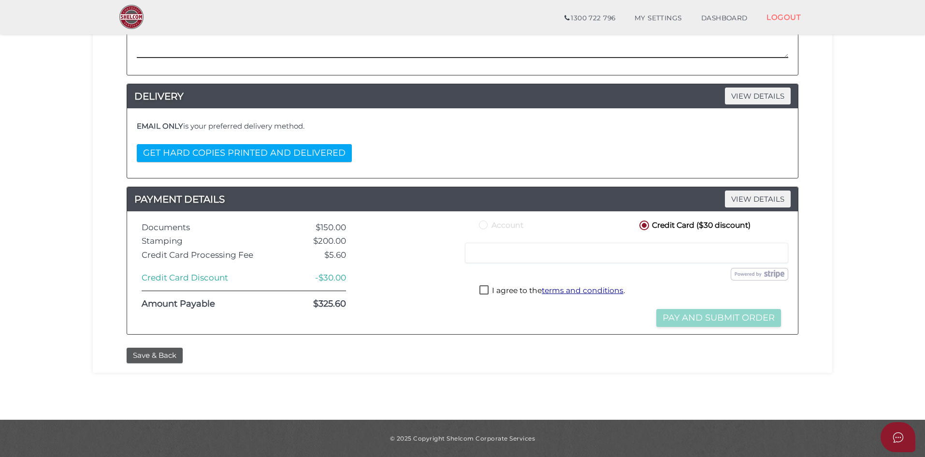
type textarea "Please make sure the children of Kristina & Frank are included as beneficiaries"
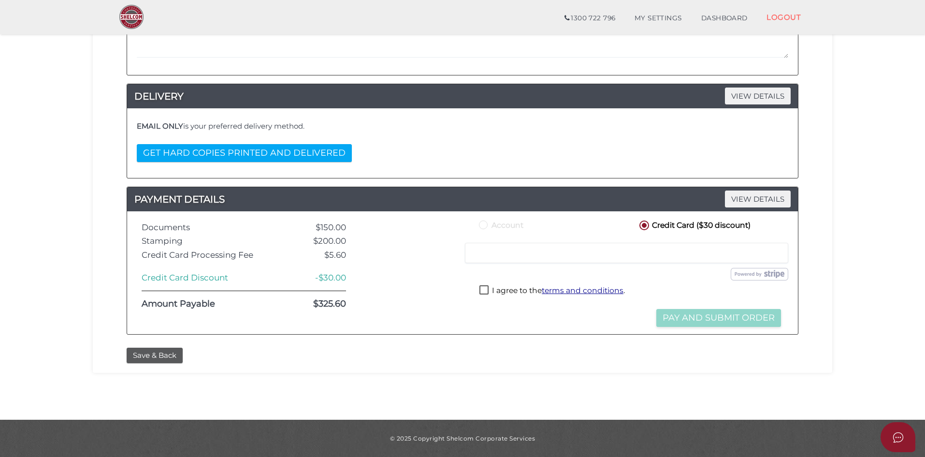
click at [486, 288] on label "I agree to the terms and conditions ." at bounding box center [551, 291] width 145 height 12
click at [524, 247] on div at bounding box center [626, 253] width 323 height 20
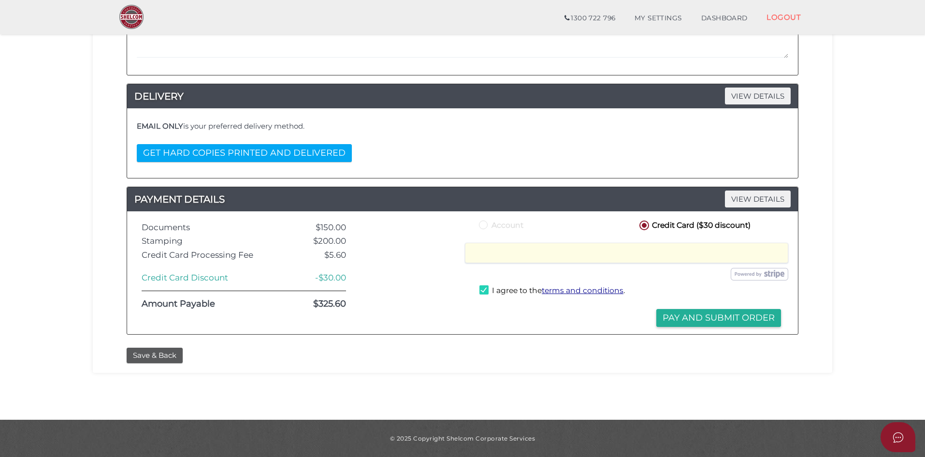
click at [726, 321] on button "Pay and Submit Order" at bounding box center [718, 318] width 125 height 18
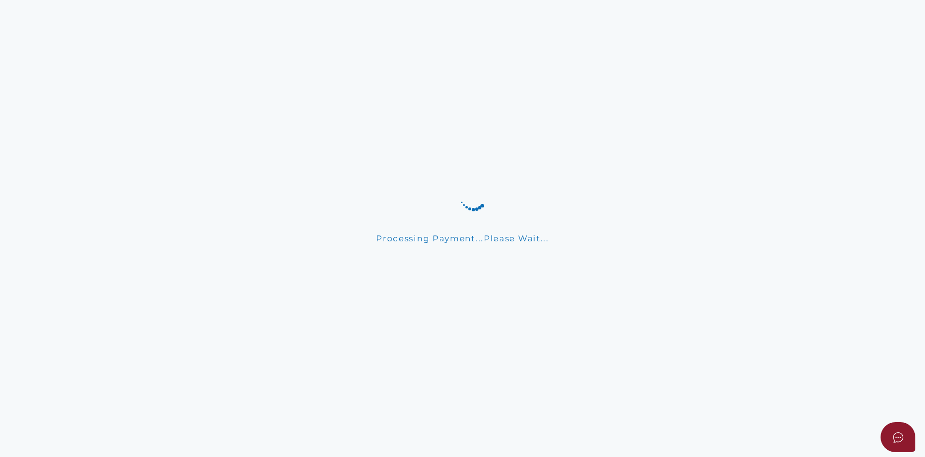
scroll to position [0, 0]
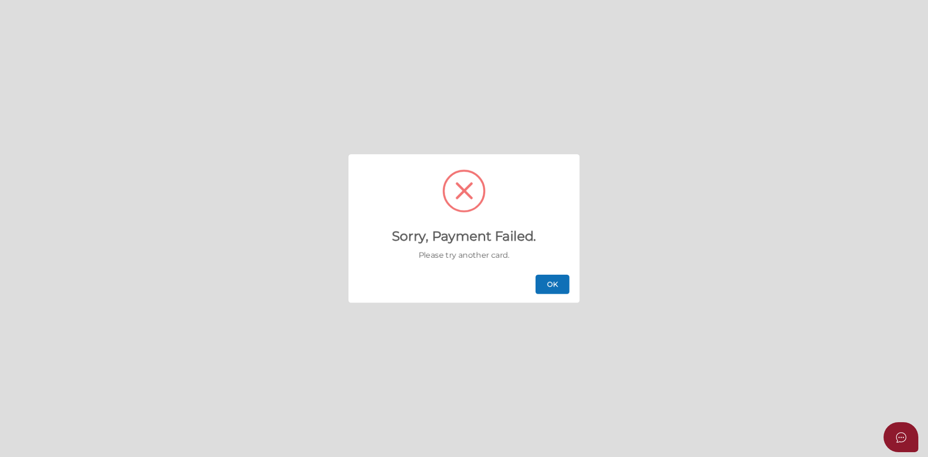
click at [559, 285] on button "OK" at bounding box center [553, 284] width 34 height 19
checkbox input "false"
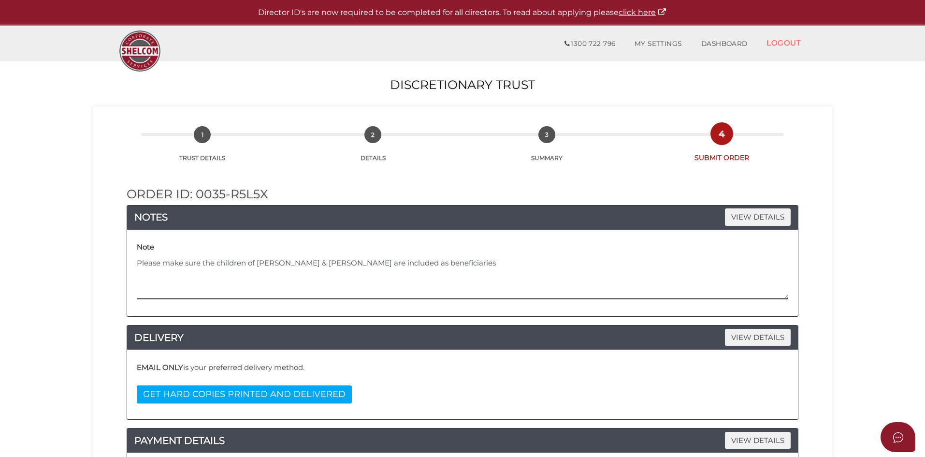
click at [427, 260] on textarea "Please make sure the children of Kristina & Frank are included as beneficiaries" at bounding box center [463, 279] width 652 height 42
drag, startPoint x: 437, startPoint y: 260, endPoint x: 464, endPoint y: 260, distance: 27.1
click at [437, 260] on textarea "Please make sure the children of Kristina & Frank are included as beneficiaries…" at bounding box center [463, 279] width 652 height 42
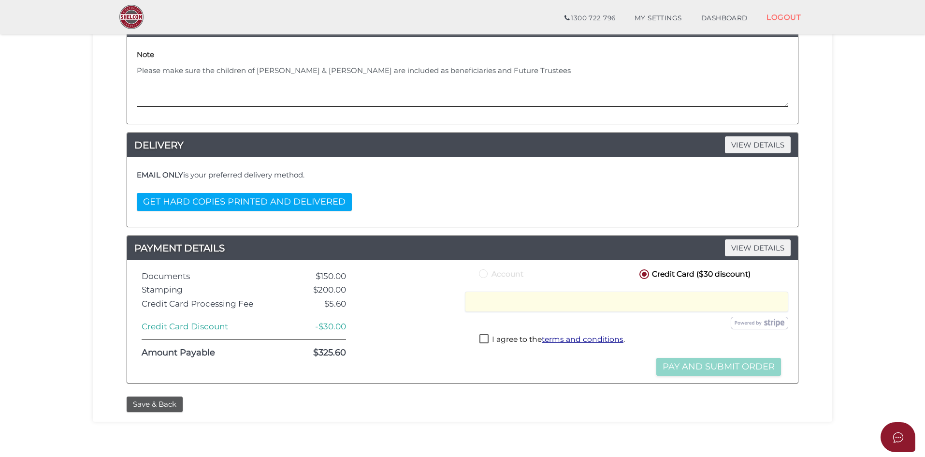
scroll to position [193, 0]
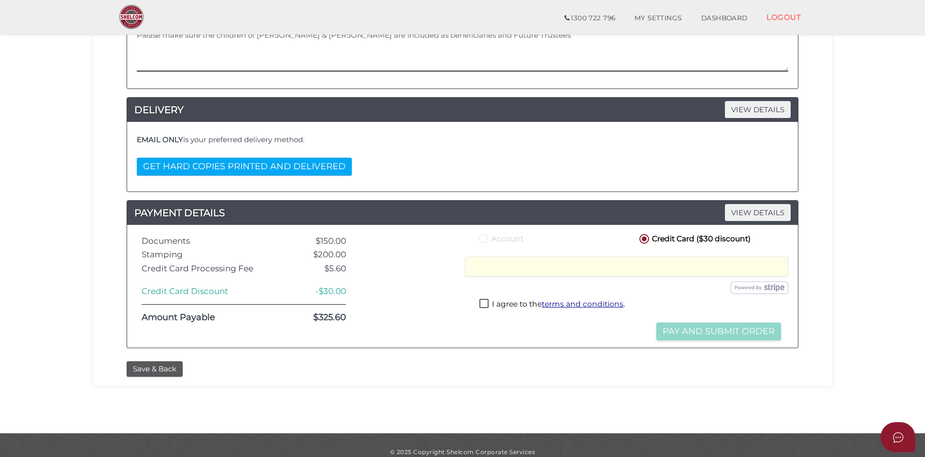
type textarea "Please make sure the children of Kristina & Frank are included as beneficiaries…"
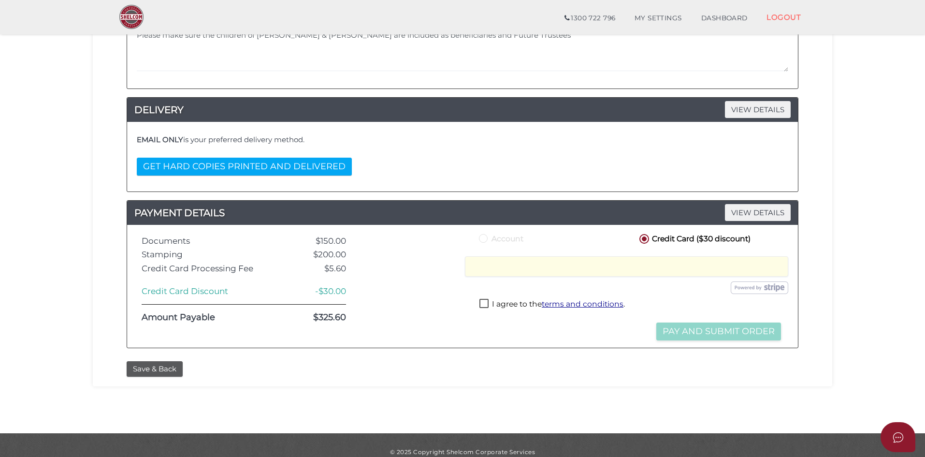
click at [488, 306] on label "I agree to the terms and conditions ." at bounding box center [551, 305] width 145 height 12
click at [716, 330] on button "Pay and Submit Order" at bounding box center [718, 331] width 125 height 18
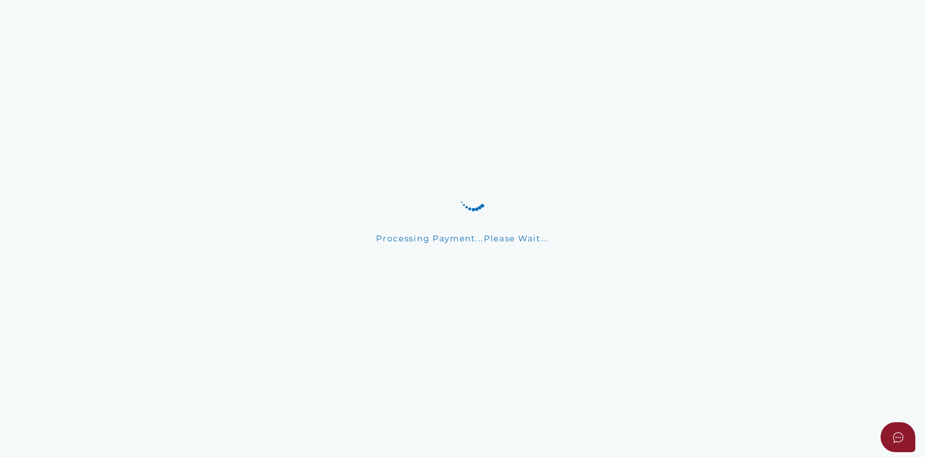
scroll to position [0, 0]
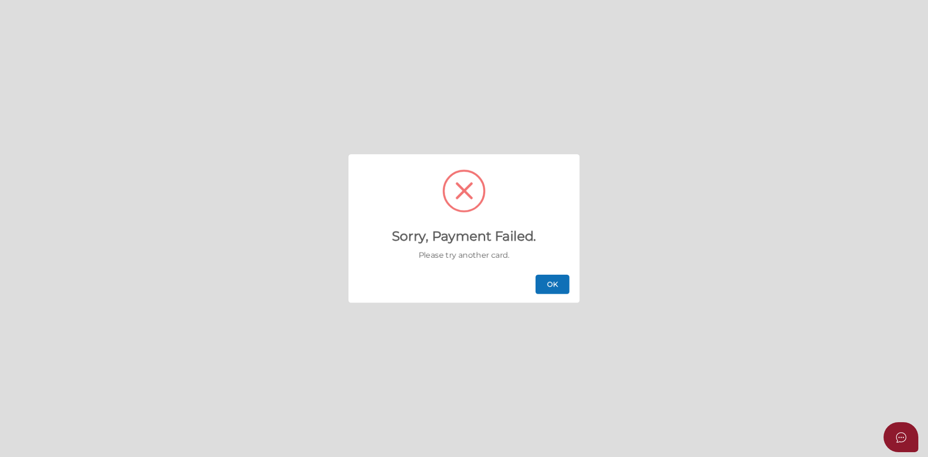
click at [555, 289] on button "OK" at bounding box center [553, 284] width 34 height 19
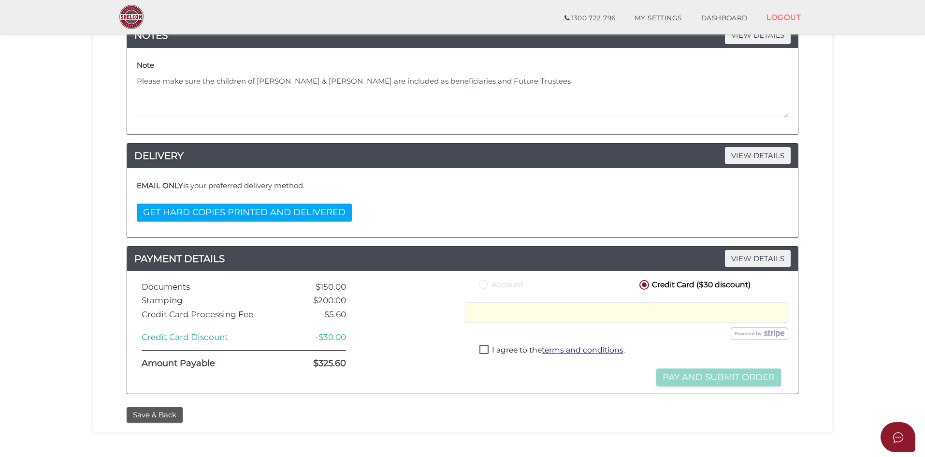
scroll to position [207, 0]
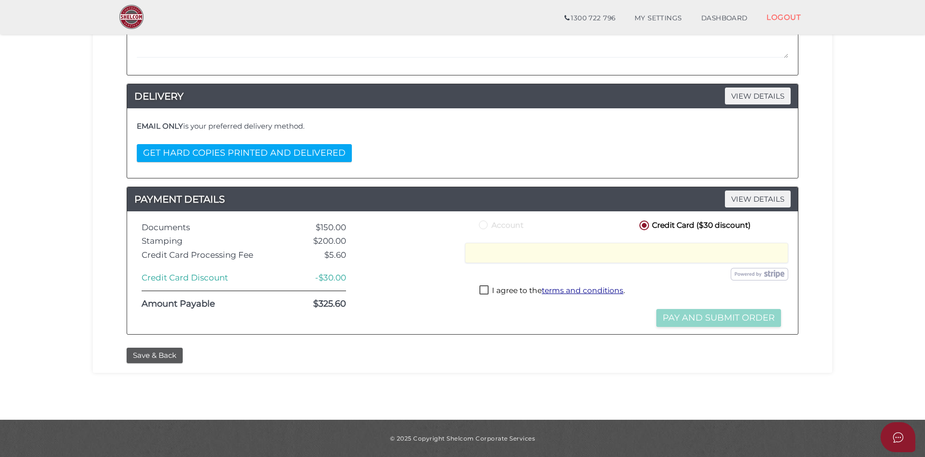
click at [483, 291] on label "I agree to the terms and conditions ." at bounding box center [551, 291] width 145 height 12
click at [741, 316] on button "Pay and Submit Order" at bounding box center [718, 318] width 125 height 18
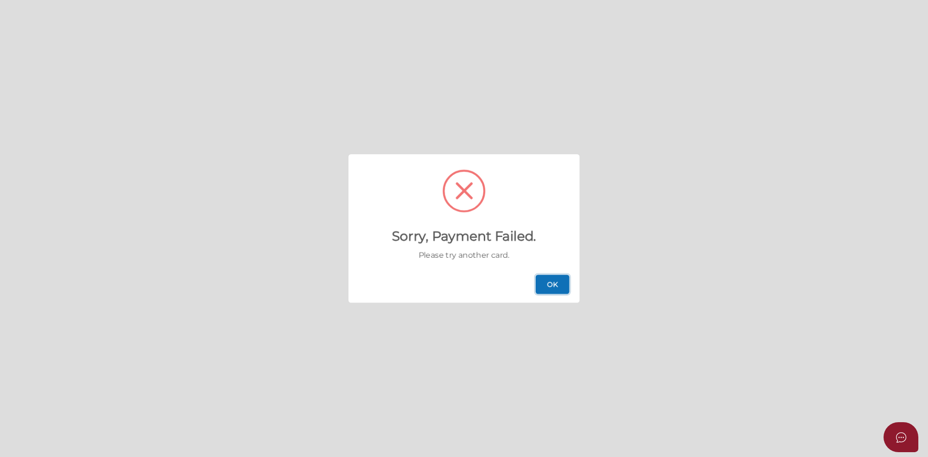
click at [557, 282] on button "OK" at bounding box center [553, 284] width 34 height 19
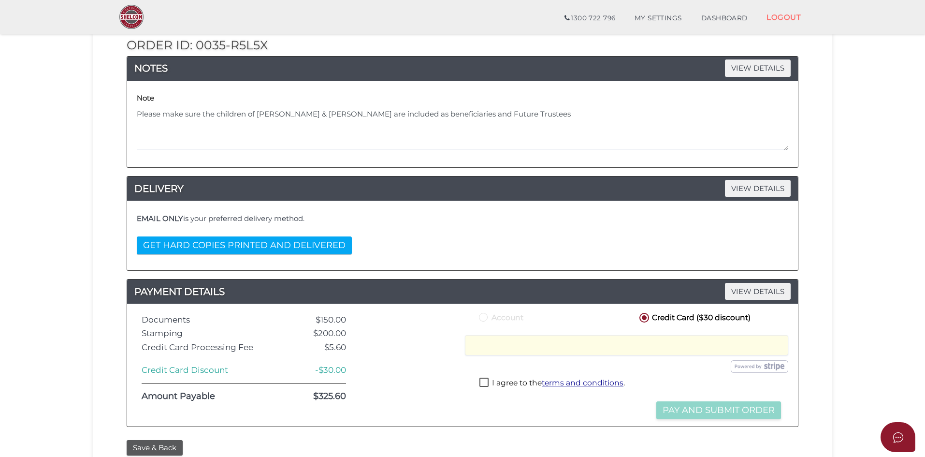
scroll to position [207, 0]
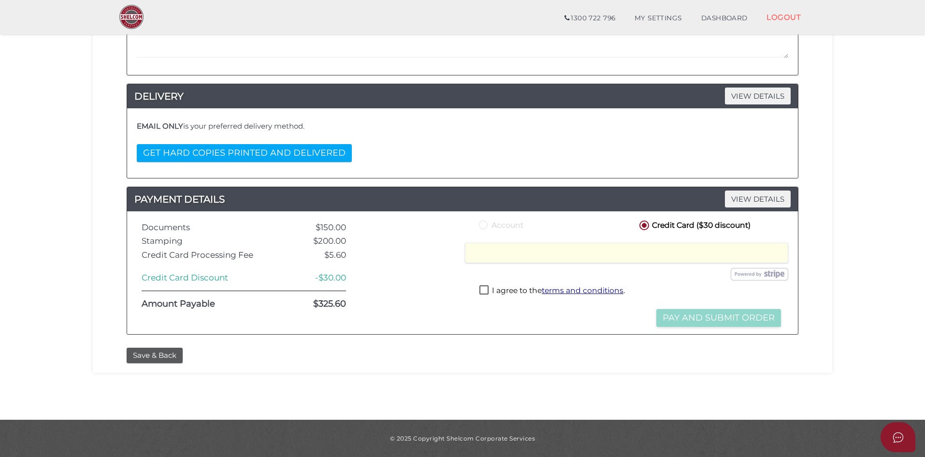
click at [409, 277] on div at bounding box center [411, 272] width 116 height 108
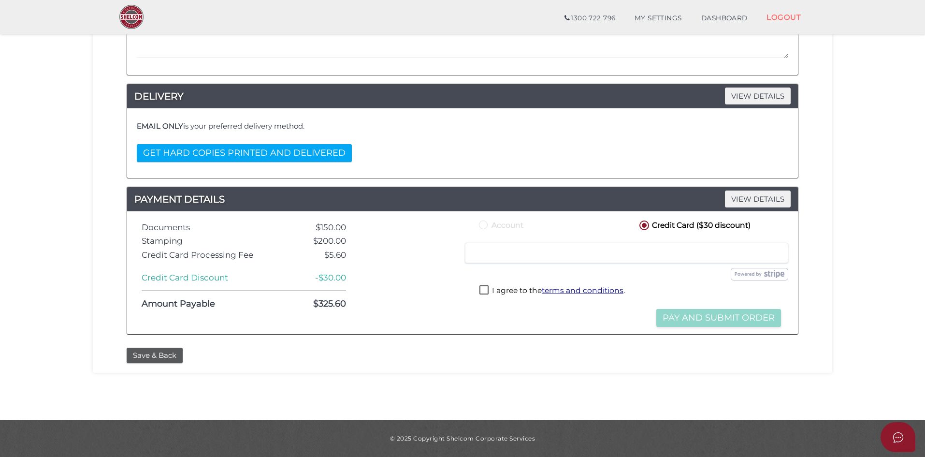
click at [485, 289] on label "I agree to the terms and conditions ." at bounding box center [551, 291] width 145 height 12
click at [689, 315] on button "Pay and Submit Order" at bounding box center [718, 318] width 125 height 18
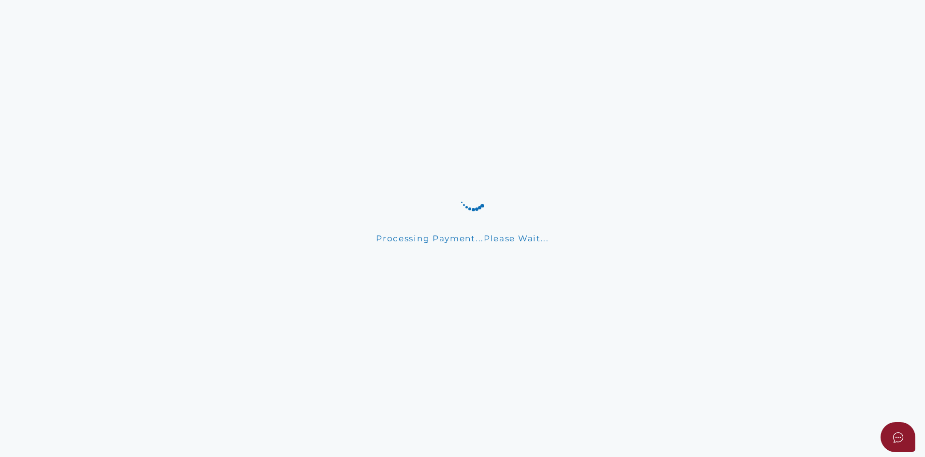
scroll to position [0, 0]
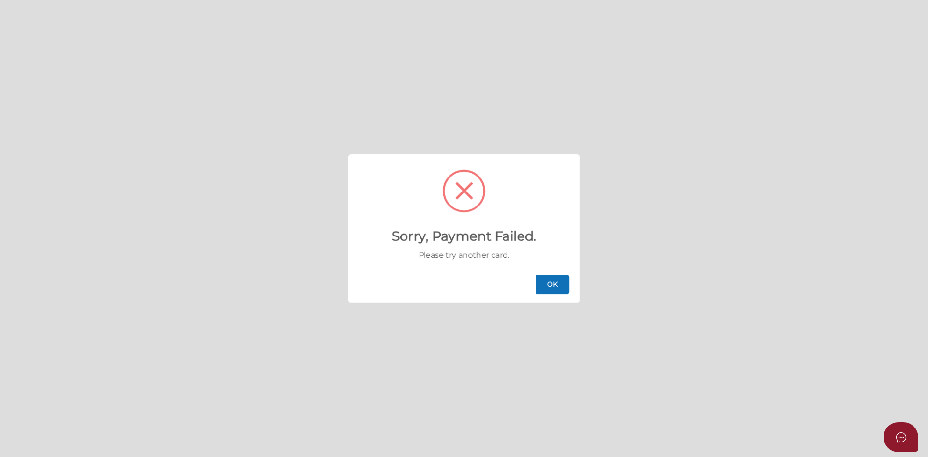
click at [546, 286] on button "OK" at bounding box center [553, 284] width 34 height 19
checkbox input "false"
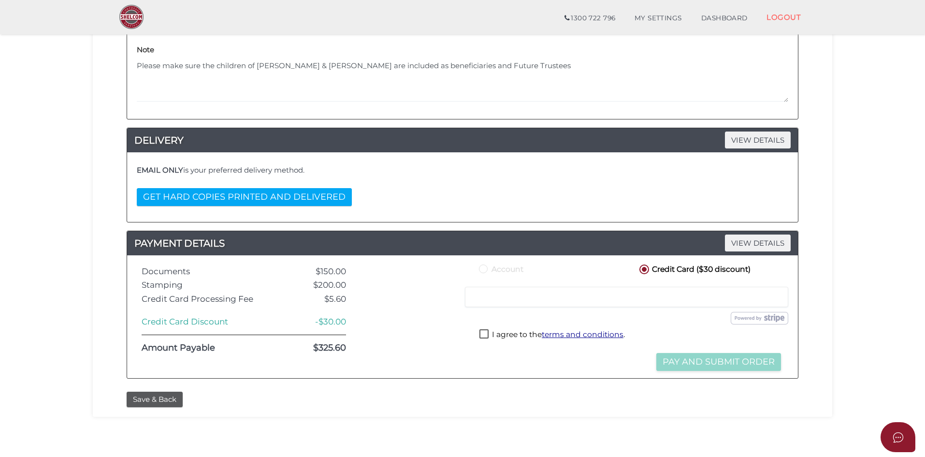
scroll to position [207, 0]
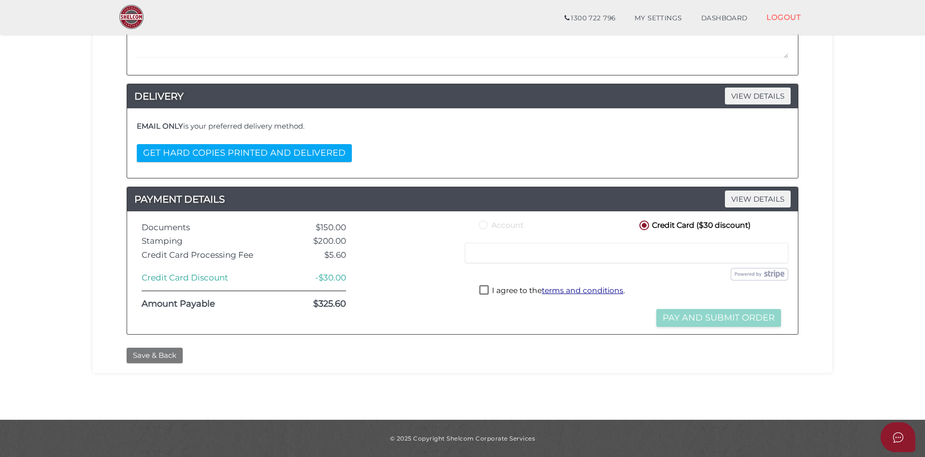
click at [158, 355] on button "Save & Back" at bounding box center [155, 356] width 56 height 16
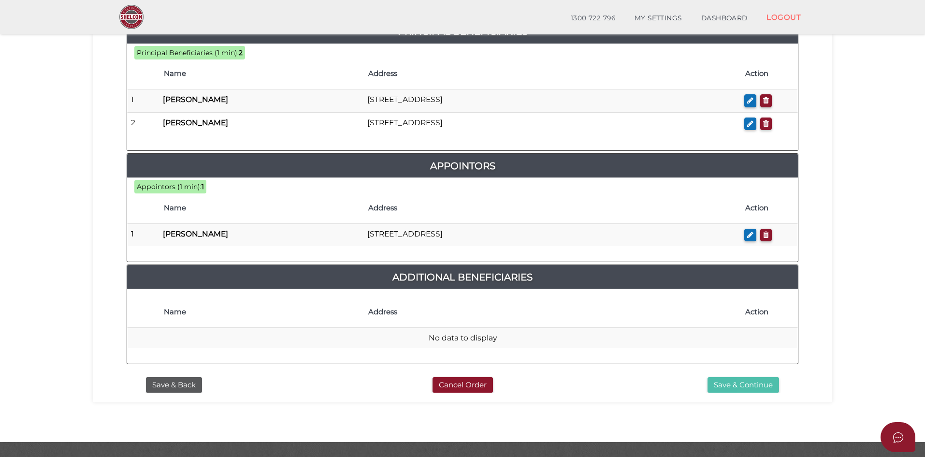
scroll to position [490, 0]
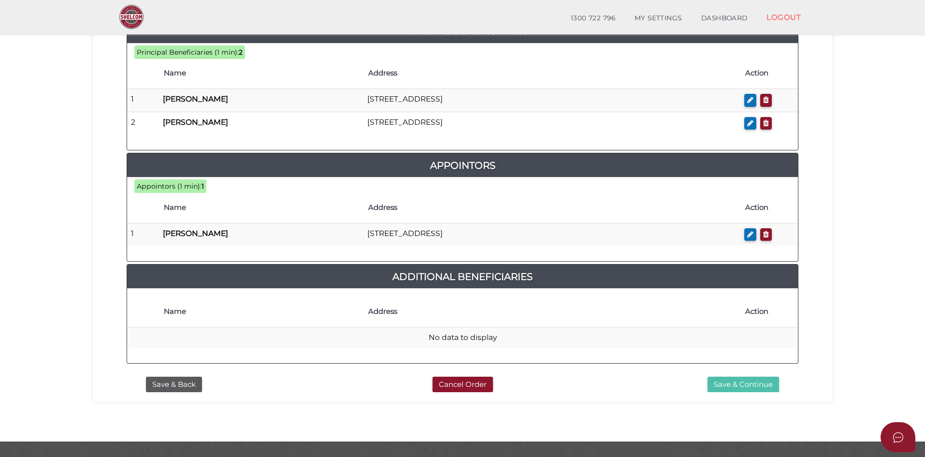
click at [738, 377] on button "Save & Continue" at bounding box center [744, 385] width 72 height 16
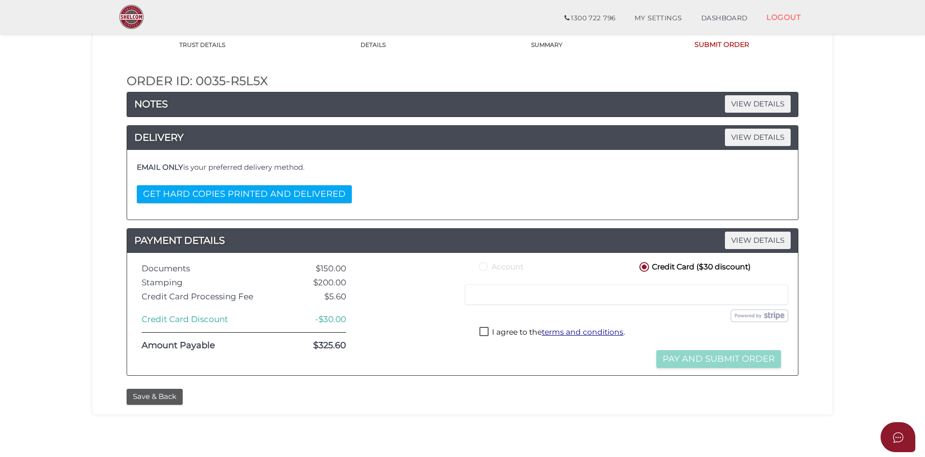
scroll to position [207, 0]
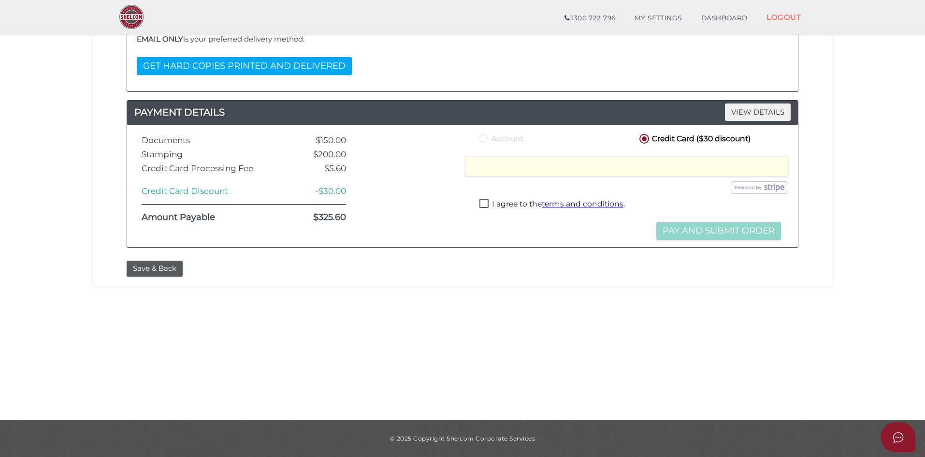
click at [485, 205] on label "I agree to the terms and conditions ." at bounding box center [551, 205] width 145 height 12
click at [703, 230] on button "Pay and Submit Order" at bounding box center [718, 231] width 125 height 18
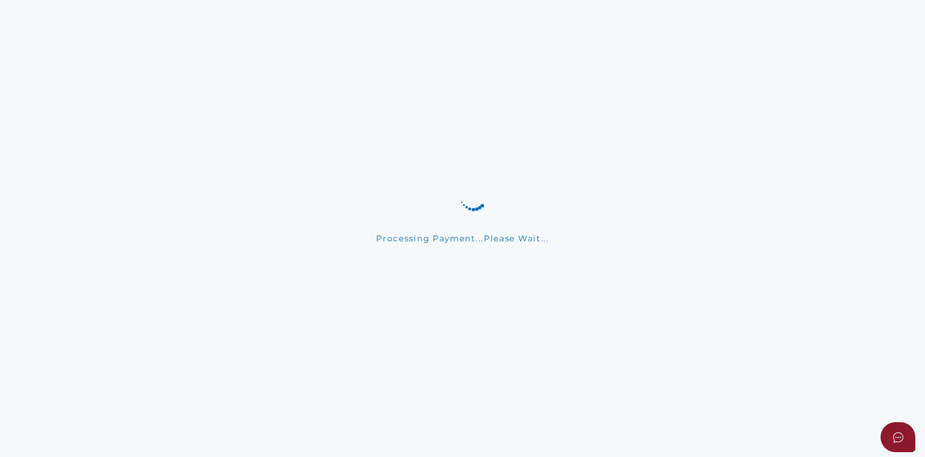
scroll to position [0, 0]
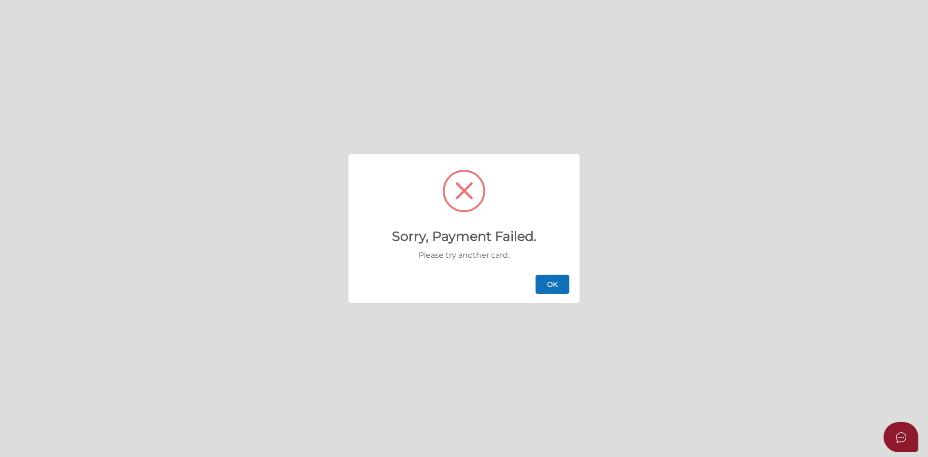
click at [553, 285] on button "OK" at bounding box center [553, 284] width 34 height 19
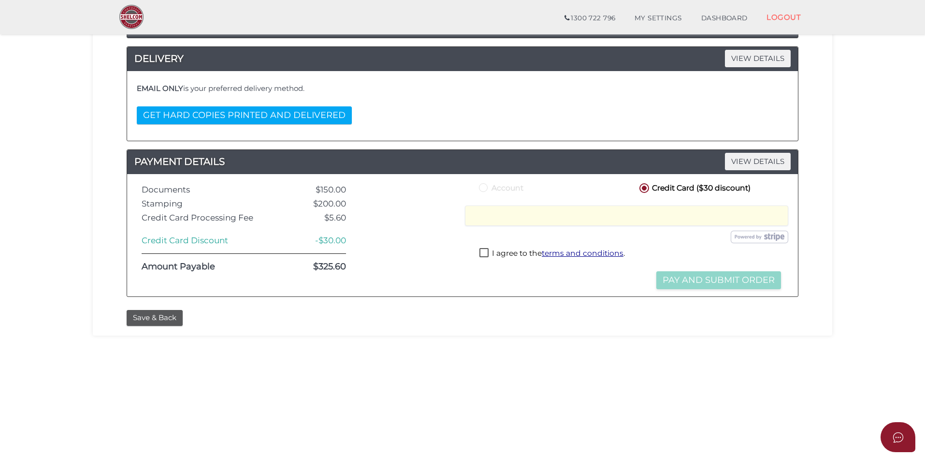
scroll to position [207, 0]
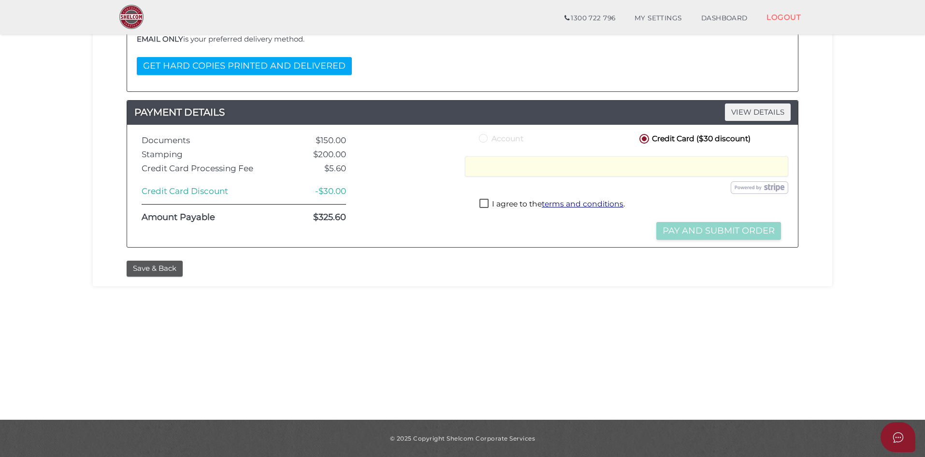
click at [480, 203] on div "I agree to the terms and conditions ." at bounding box center [630, 205] width 306 height 19
click at [485, 203] on label "I agree to the terms and conditions ." at bounding box center [551, 205] width 145 height 12
checkbox input "true"
click at [732, 236] on button "Pay and Submit Order" at bounding box center [718, 231] width 125 height 18
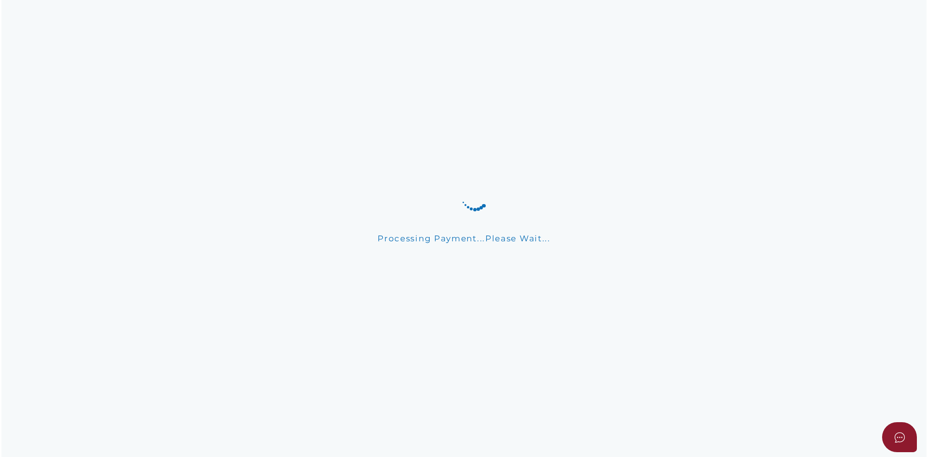
scroll to position [0, 0]
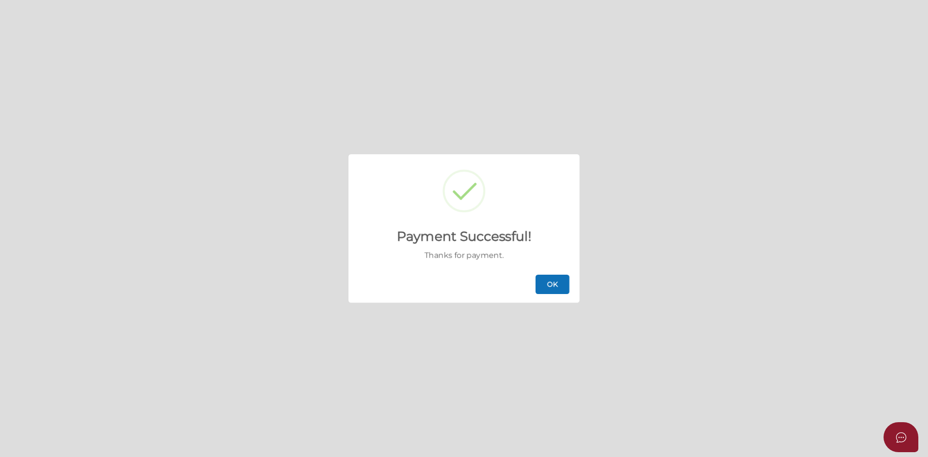
click at [558, 281] on button "OK" at bounding box center [553, 284] width 34 height 19
